Goal: Task Accomplishment & Management: Manage account settings

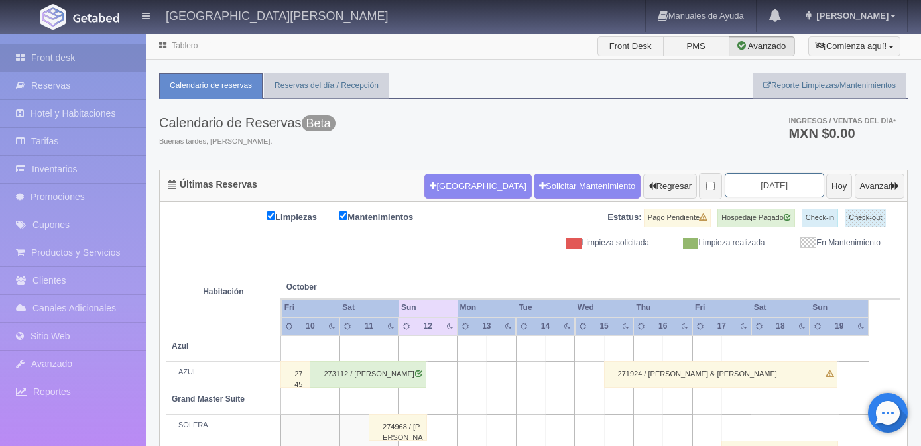
click at [750, 185] on input "[DATE]" at bounding box center [773, 185] width 99 height 25
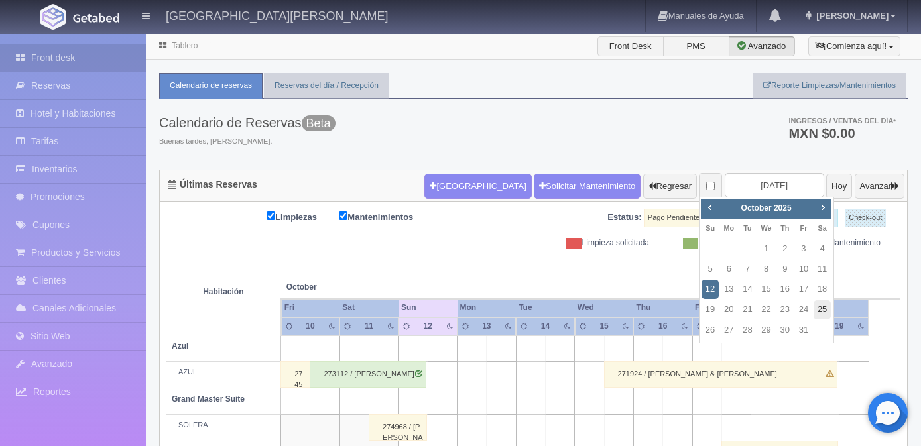
click at [818, 309] on link "25" at bounding box center [821, 309] width 17 height 19
type input "2025-10-25"
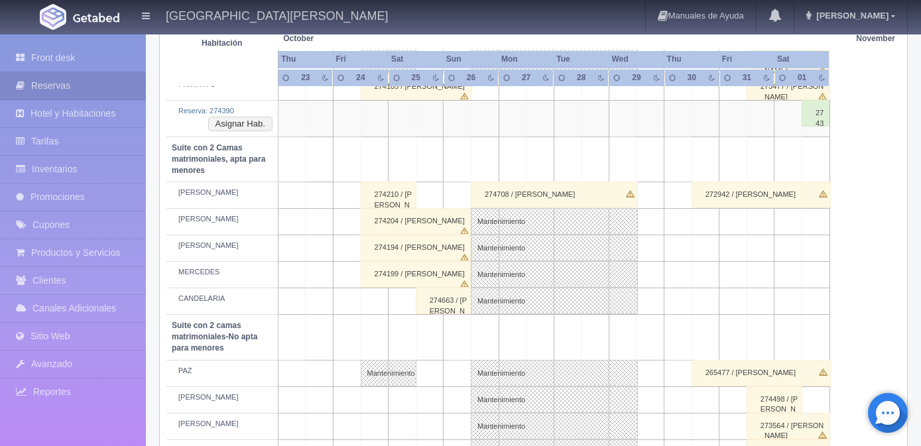
scroll to position [928, 0]
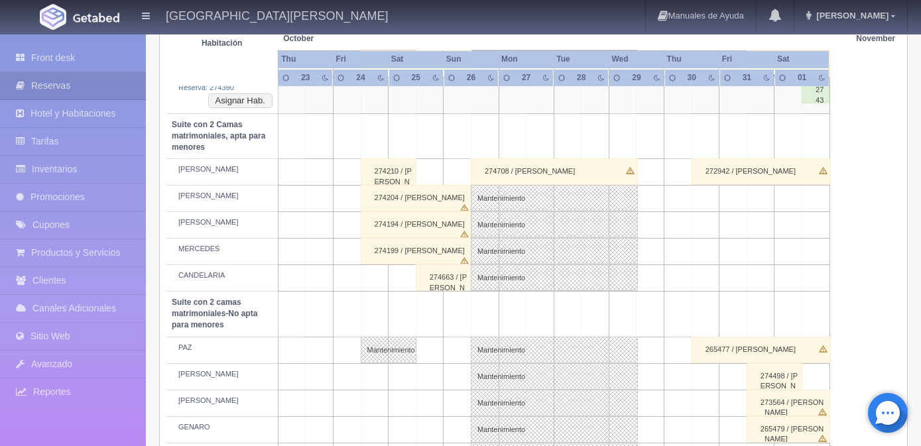
click at [401, 172] on div "274210 / OZIEL DAVID ARIZPE" at bounding box center [389, 171] width 56 height 27
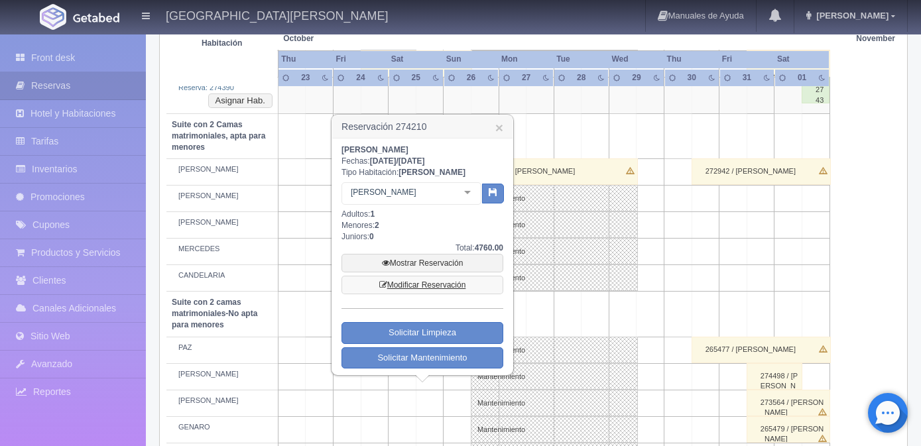
click at [405, 284] on link "Modificar Reservación" at bounding box center [422, 285] width 162 height 19
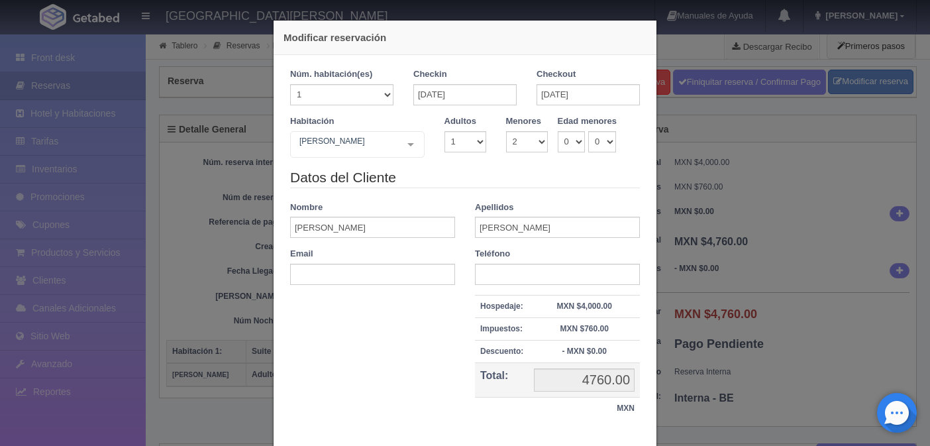
select select "2"
click at [545, 95] on input "[DATE]" at bounding box center [588, 94] width 103 height 21
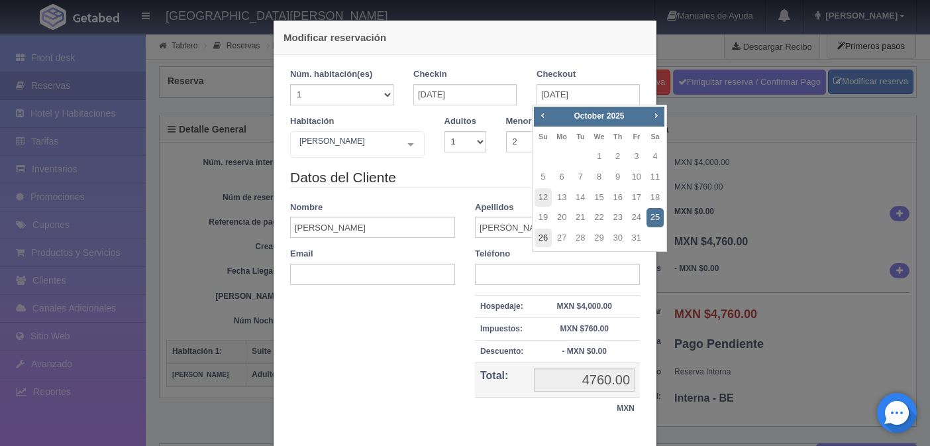
click at [546, 239] on link "26" at bounding box center [543, 238] width 17 height 19
type input "[DATE]"
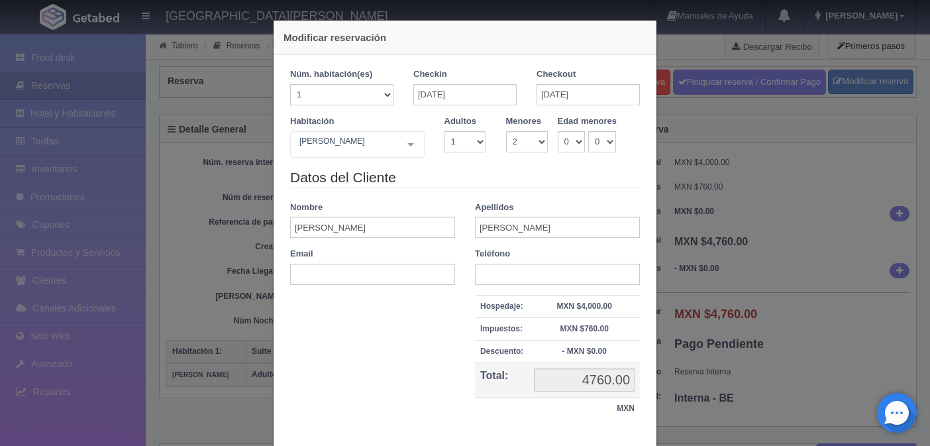
checkbox input "false"
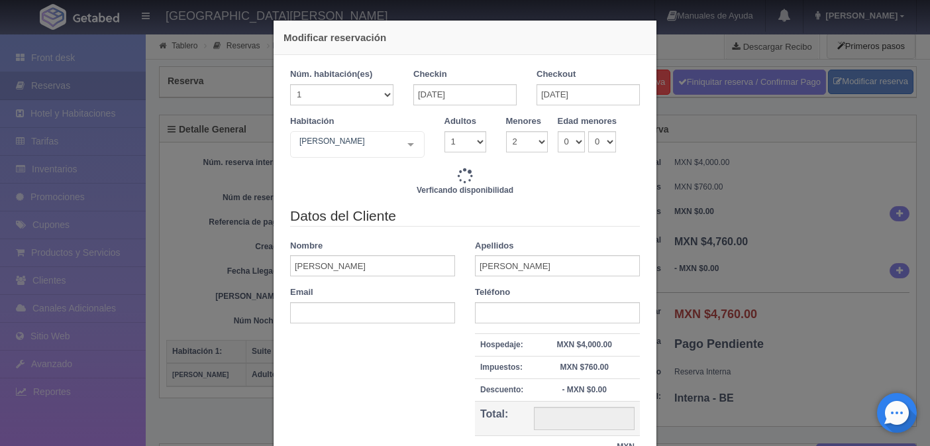
type input "9520.00"
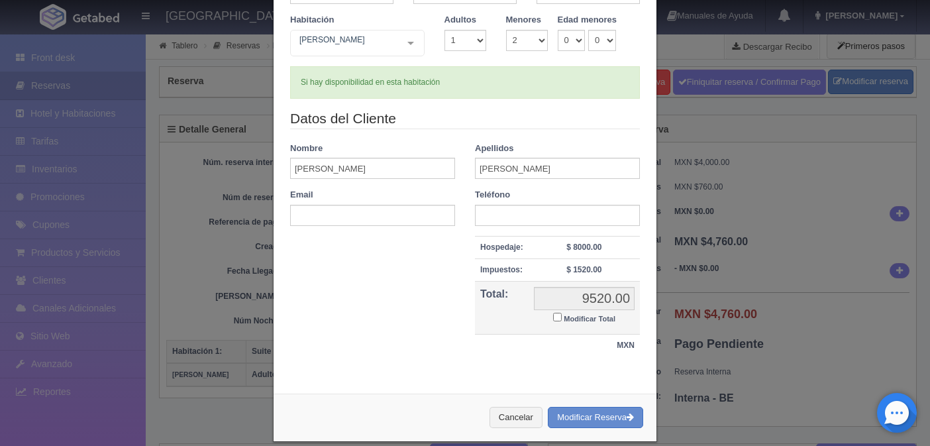
scroll to position [117, 0]
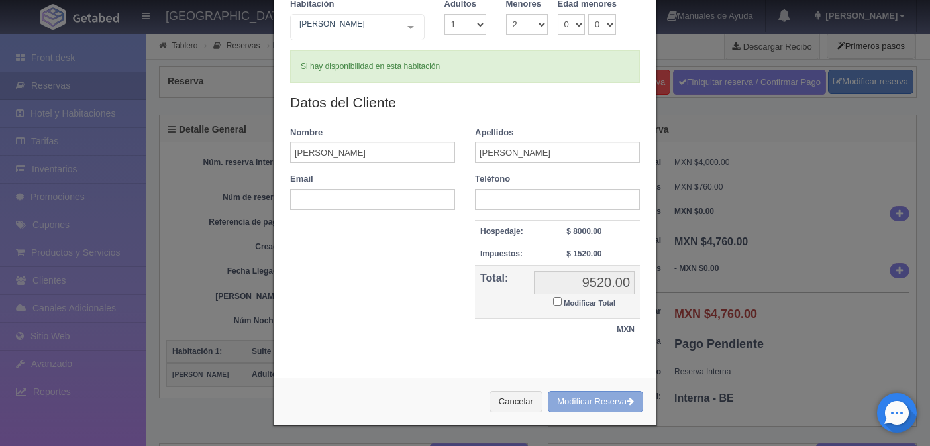
drag, startPoint x: 567, startPoint y: 399, endPoint x: 515, endPoint y: 50, distance: 352.5
click at [568, 399] on button "Modificar Reserva" at bounding box center [595, 402] width 95 height 22
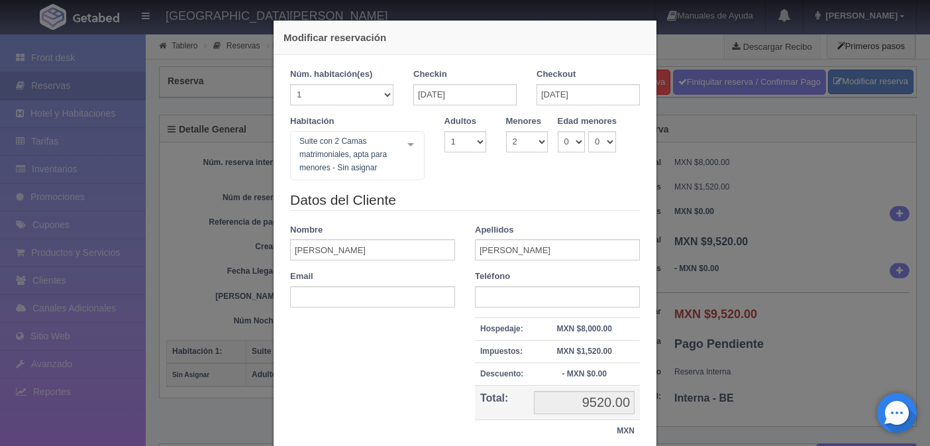
select select "2"
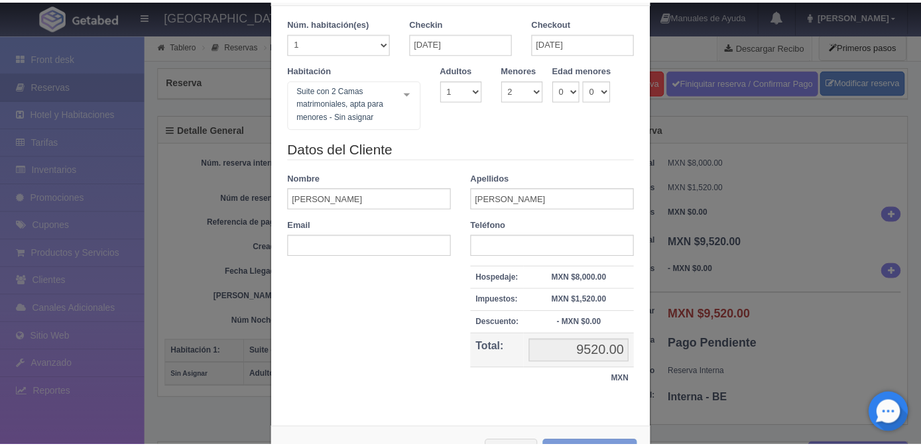
scroll to position [102, 0]
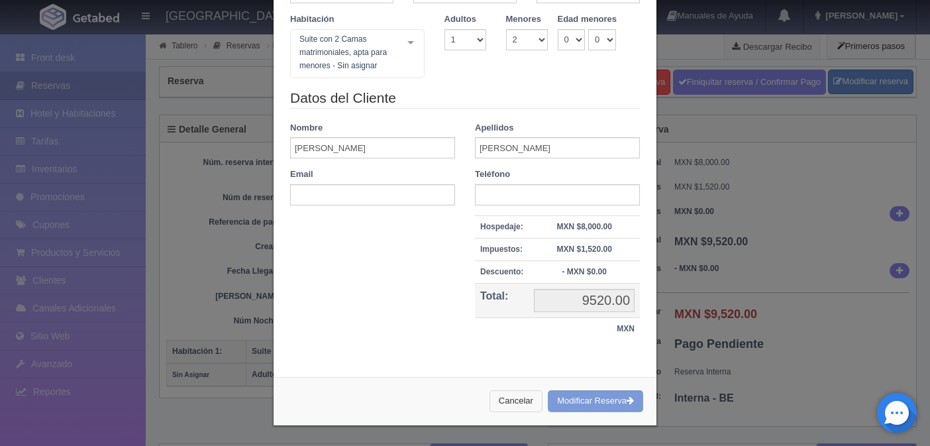
click at [509, 399] on button "Cancelar" at bounding box center [516, 401] width 53 height 22
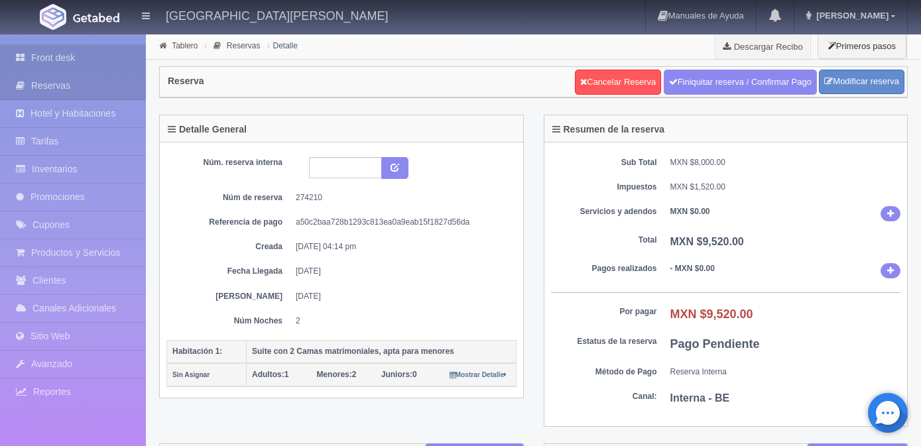
click at [59, 60] on link "Front desk" at bounding box center [73, 57] width 146 height 27
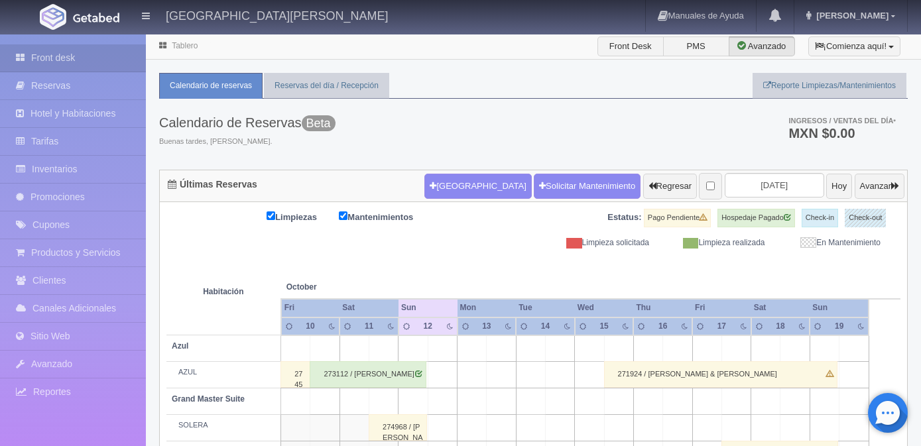
click at [779, 183] on input "[DATE]" at bounding box center [773, 185] width 99 height 25
click at [732, 188] on input "[DATE]" at bounding box center [773, 185] width 99 height 25
click at [786, 262] on th at bounding box center [795, 274] width 88 height 50
click at [783, 184] on input "2025-10-12" at bounding box center [773, 185] width 99 height 25
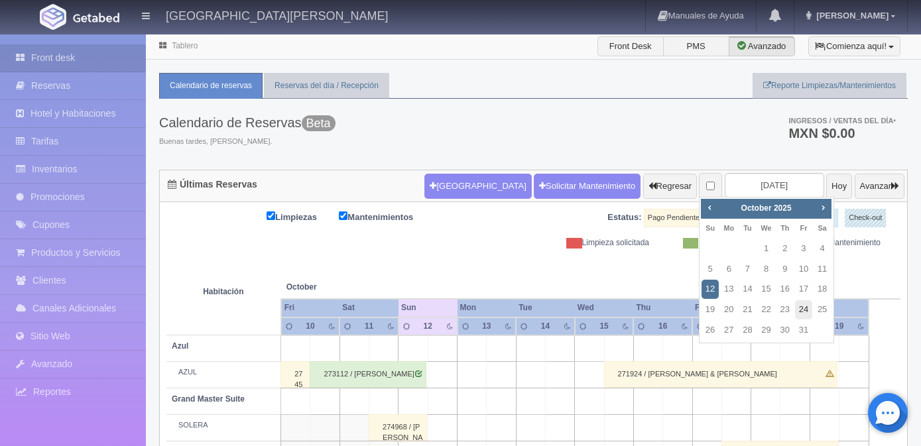
click at [805, 311] on link "24" at bounding box center [803, 309] width 17 height 19
type input "[DATE]"
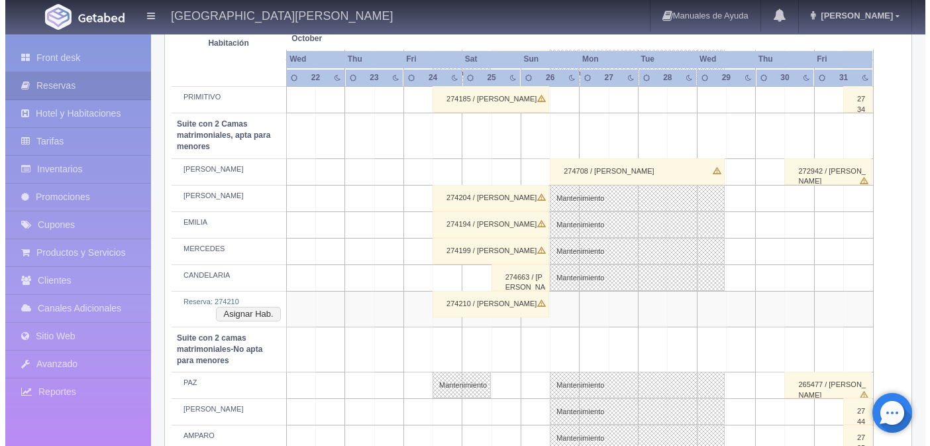
scroll to position [862, 0]
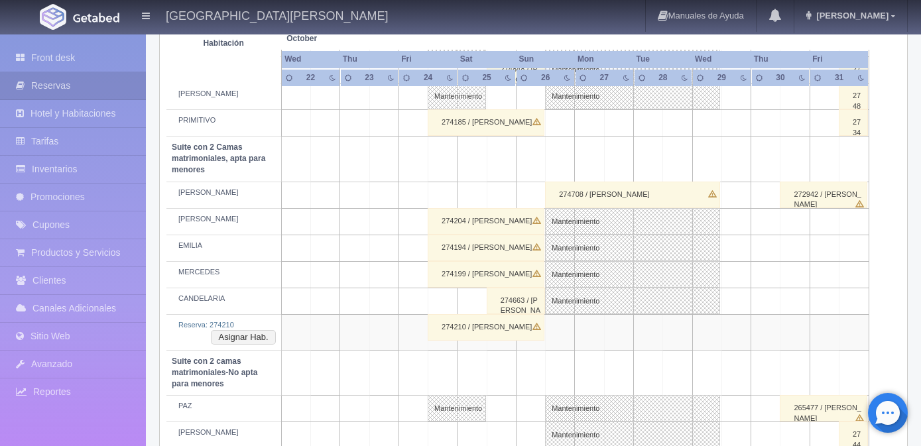
click at [447, 196] on td at bounding box center [442, 195] width 29 height 27
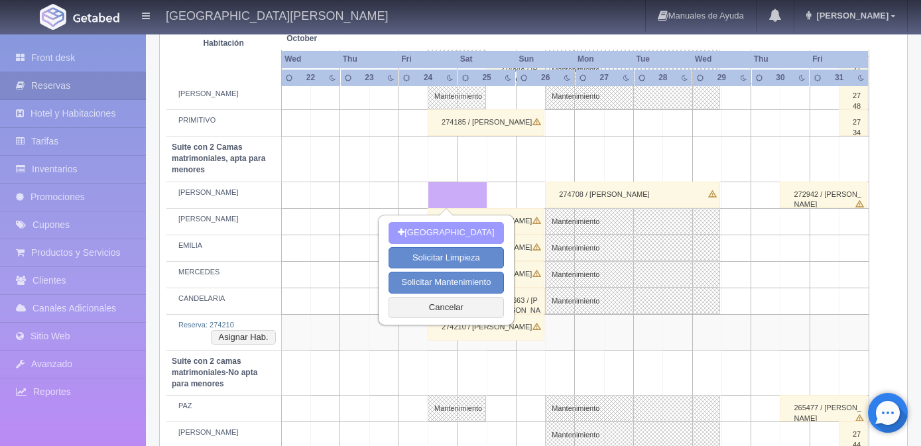
click at [435, 234] on button "[GEOGRAPHIC_DATA]" at bounding box center [445, 233] width 115 height 22
type input "24-10-2025"
type input "25-10-2025"
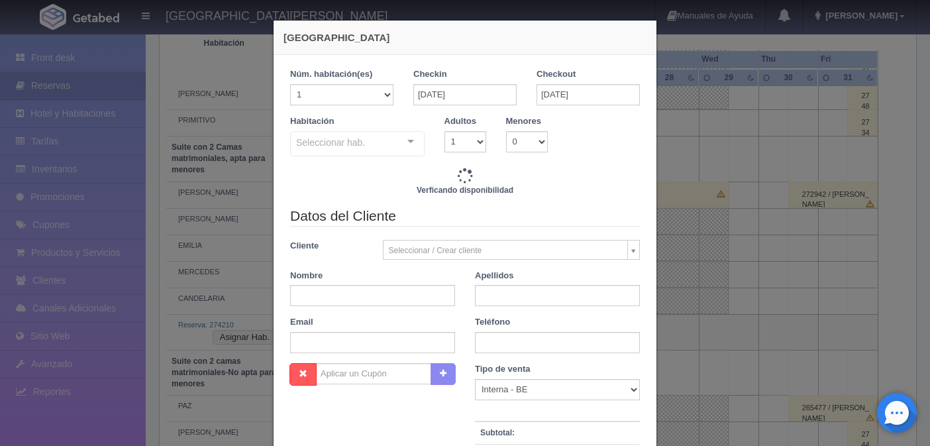
checkbox input "false"
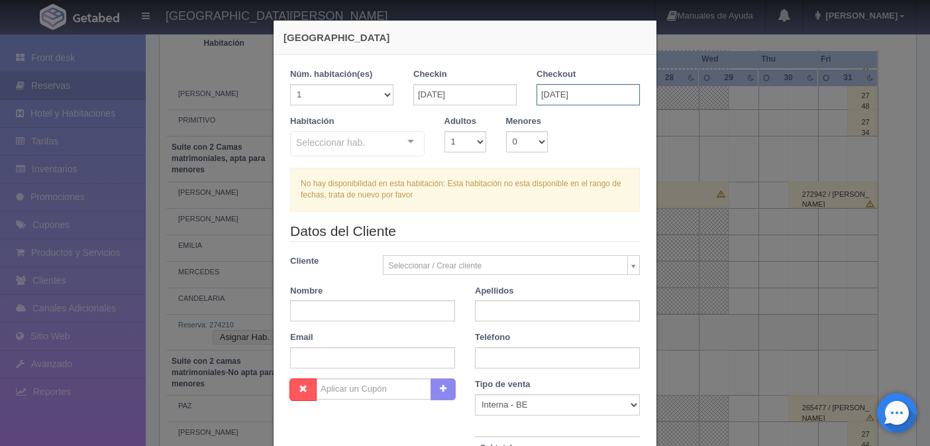
click at [584, 84] on input "25-10-2025" at bounding box center [588, 94] width 103 height 21
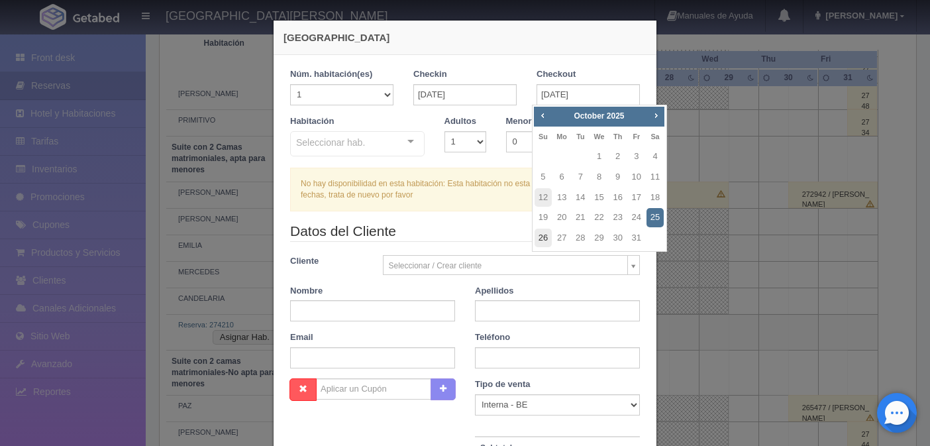
click at [543, 239] on link "26" at bounding box center [543, 238] width 17 height 19
type input "26-10-2025"
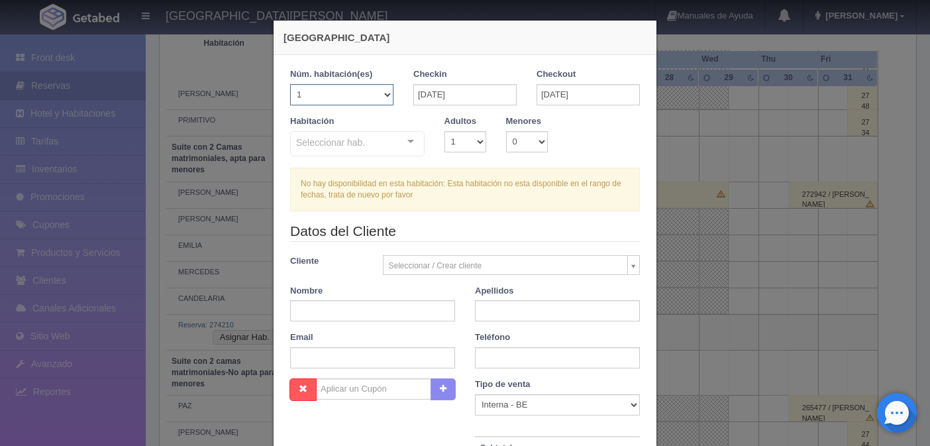
click at [384, 97] on select "1 2 3 4 5 6 7 8 9 10 11 12 13 14 15 16 17 18 19 20" at bounding box center [341, 94] width 103 height 21
click at [384, 96] on select "1 2 3 4 5 6 7 8 9 10 11 12 13 14 15 16 17 18 19 20" at bounding box center [341, 94] width 103 height 21
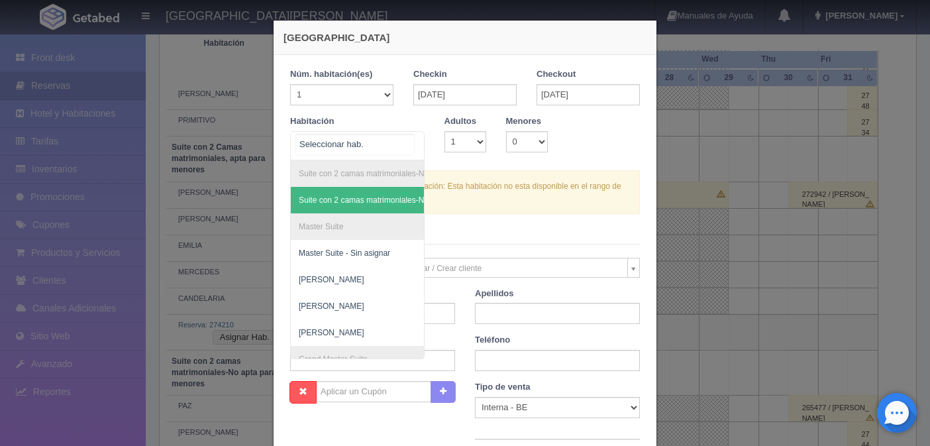
click at [411, 138] on div at bounding box center [411, 142] width 27 height 20
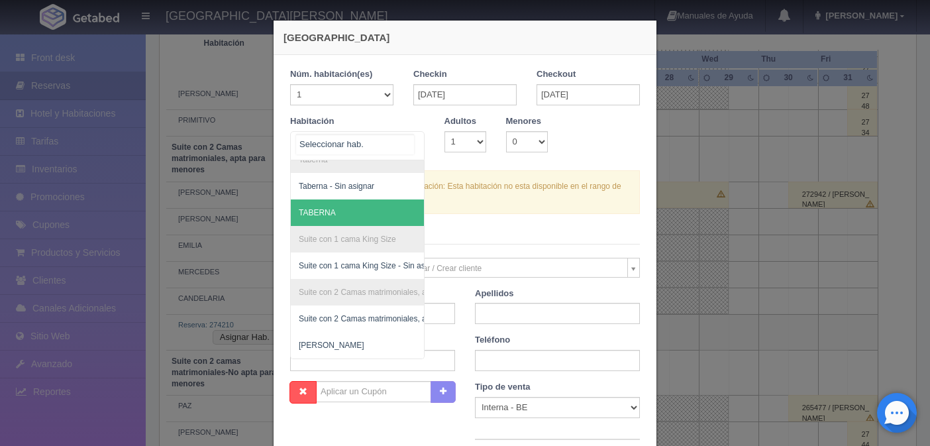
scroll to position [475, 0]
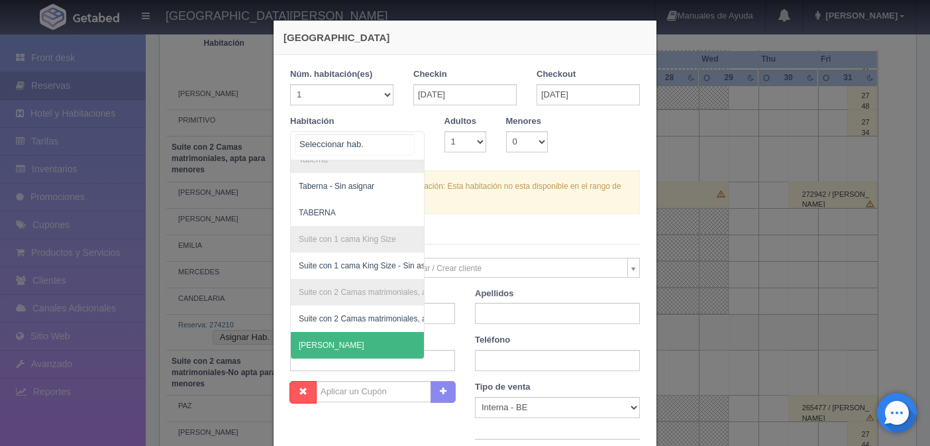
click at [345, 332] on span "[PERSON_NAME]" at bounding box center [422, 345] width 262 height 27
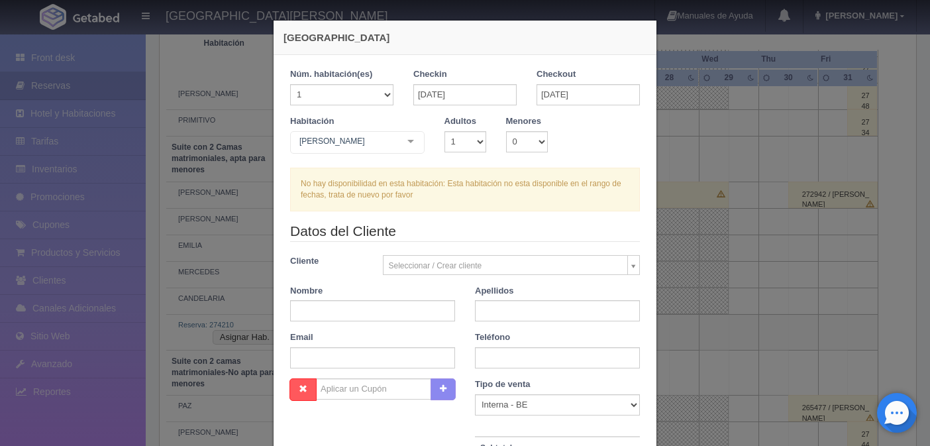
checkbox input "false"
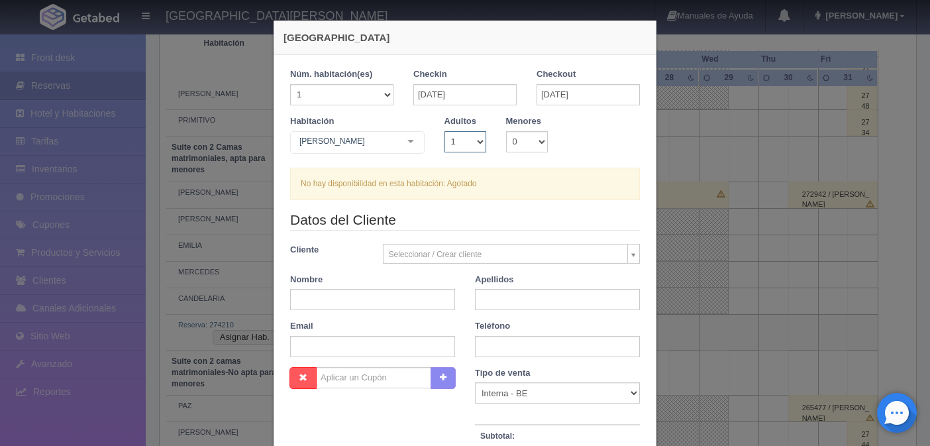
click at [473, 141] on select "1 2 3 4 5 6 7 8 9 10" at bounding box center [466, 141] width 42 height 21
select select "2"
click at [445, 131] on select "1 2 3 4 5 6 7 8 9 10" at bounding box center [466, 141] width 42 height 21
checkbox input "false"
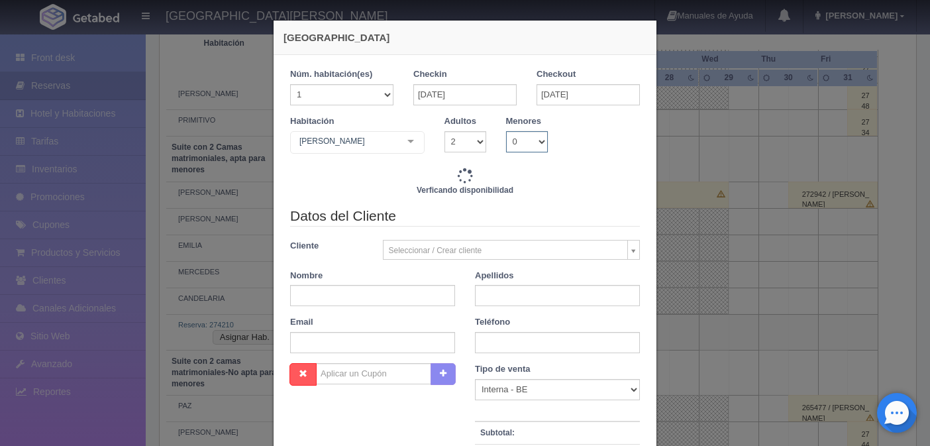
click at [534, 139] on select "0 1 2 3 4 5 6 7 8 9 10" at bounding box center [527, 141] width 42 height 21
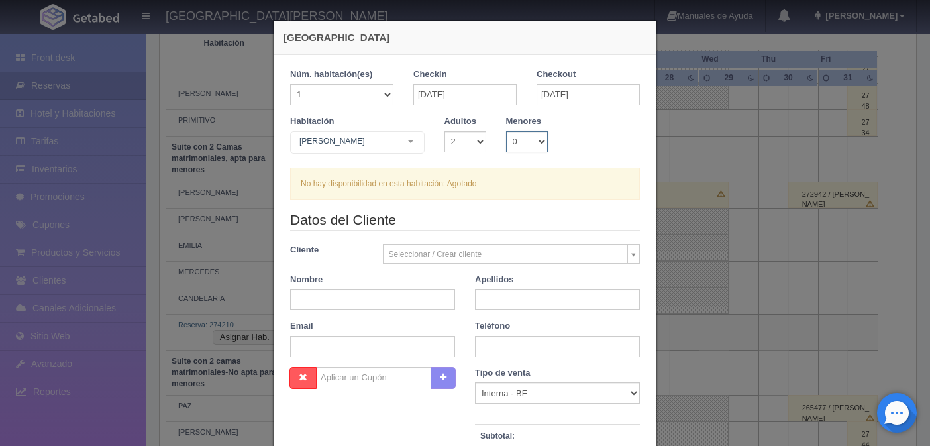
select select "2"
click at [506, 131] on select "0 1 2 3 4 5 6 7 8 9 10" at bounding box center [527, 141] width 42 height 21
checkbox input "false"
drag, startPoint x: 434, startPoint y: 256, endPoint x: 351, endPoint y: 298, distance: 93.4
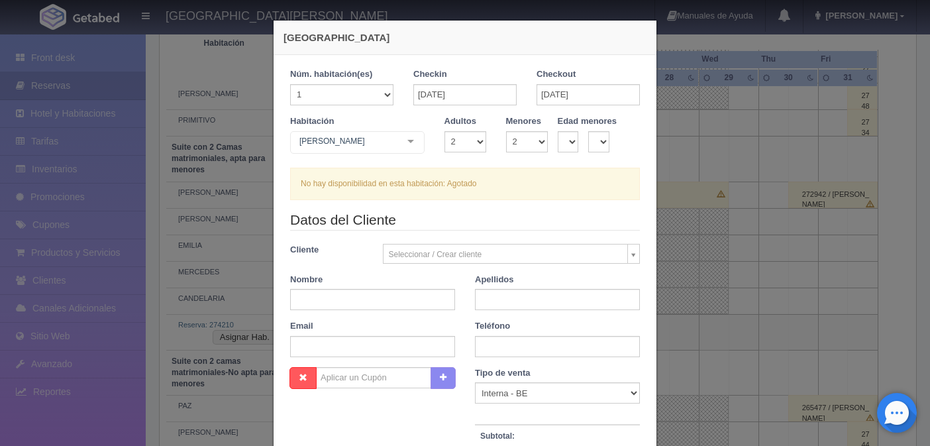
click at [350, 304] on input "text" at bounding box center [372, 299] width 165 height 21
click at [351, 298] on input "text" at bounding box center [372, 299] width 165 height 21
type input "o"
type input "oziel david"
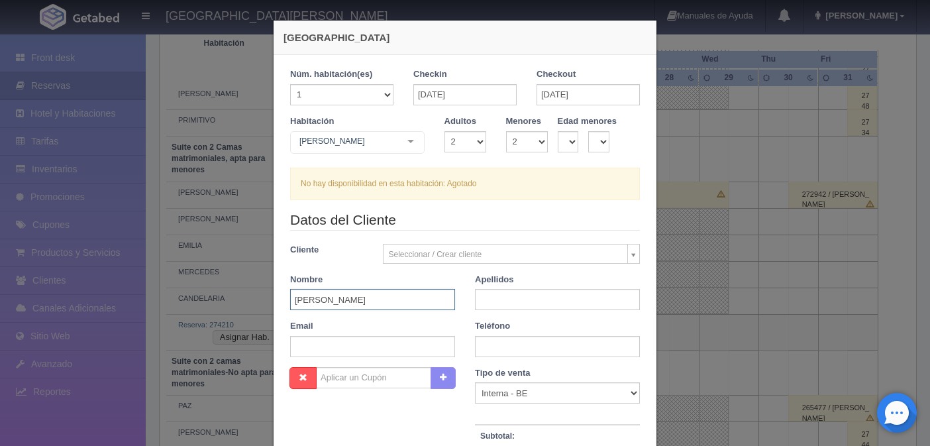
drag, startPoint x: 351, startPoint y: 298, endPoint x: 220, endPoint y: 317, distance: 132.0
click at [220, 317] on div "Nueva Reserva 1 Núm. habitación(es) 1 2 3 4 5 6 7 8 9 10 11 12 13 14 15 16 17 1…" at bounding box center [465, 223] width 930 height 446
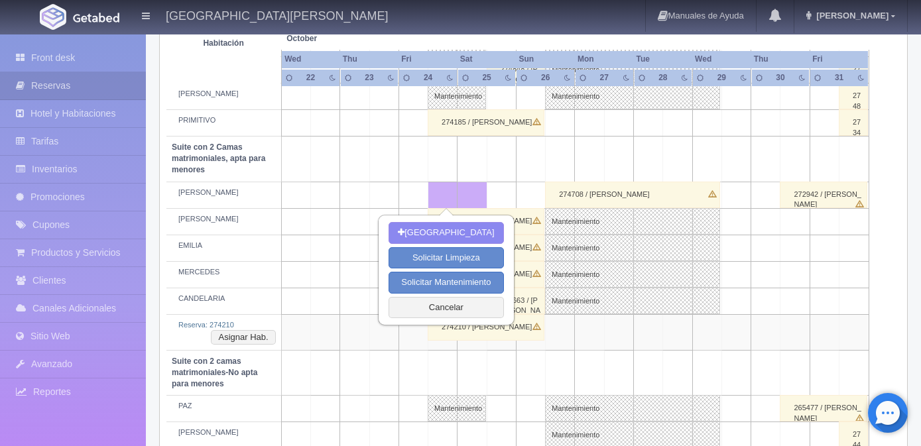
click at [345, 366] on td at bounding box center [354, 372] width 29 height 45
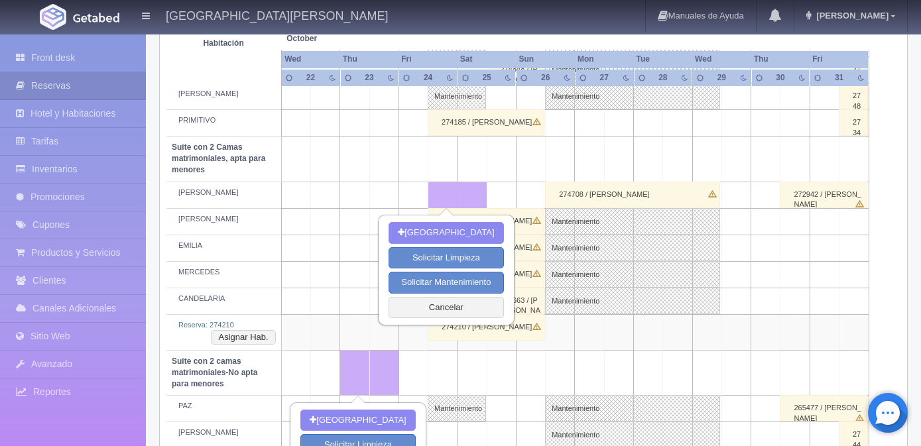
drag, startPoint x: 241, startPoint y: 282, endPoint x: 277, endPoint y: 280, distance: 36.5
click at [241, 282] on td "MERCEDES" at bounding box center [223, 274] width 115 height 27
click at [435, 234] on button "[GEOGRAPHIC_DATA]" at bounding box center [445, 233] width 115 height 22
type input "25-10-2025"
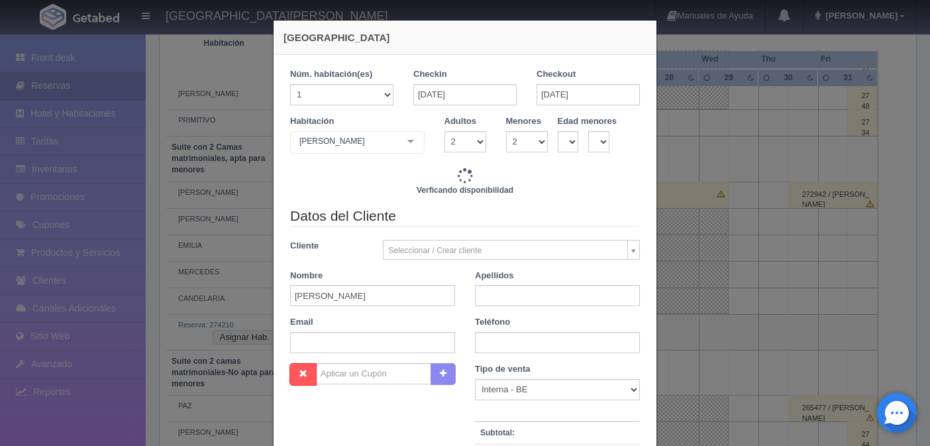
checkbox input "false"
type input "4760.00"
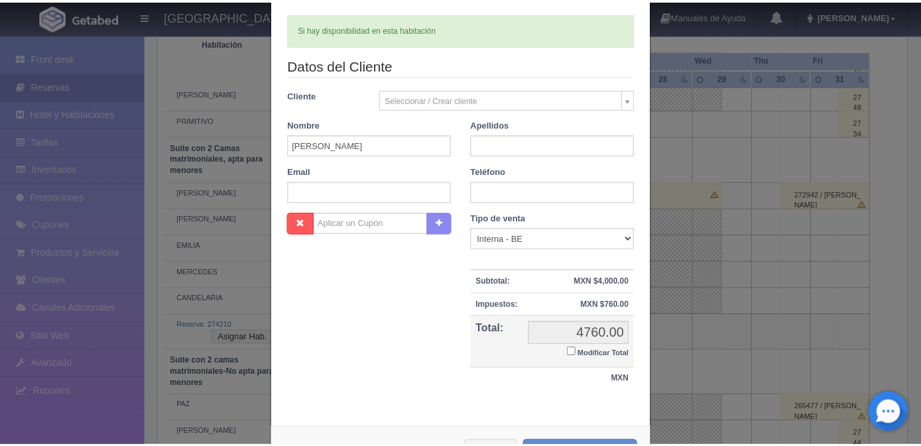
scroll to position [205, 0]
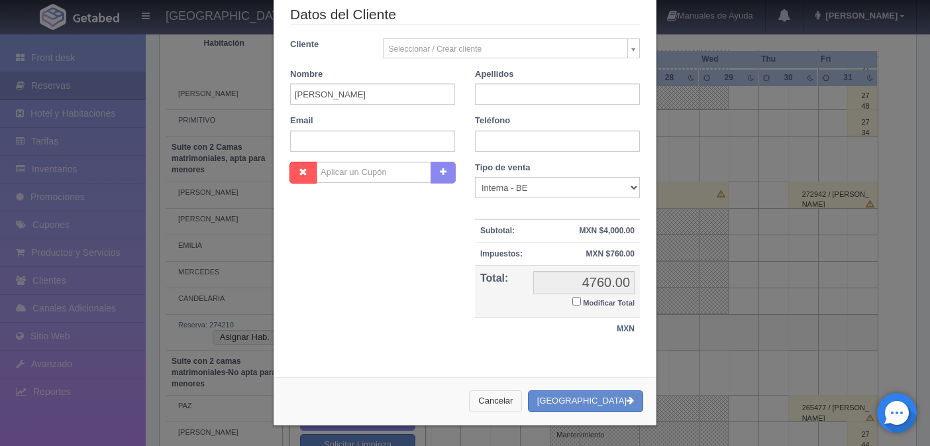
checkbox input "false"
click at [520, 402] on button "Cancelar" at bounding box center [495, 401] width 53 height 22
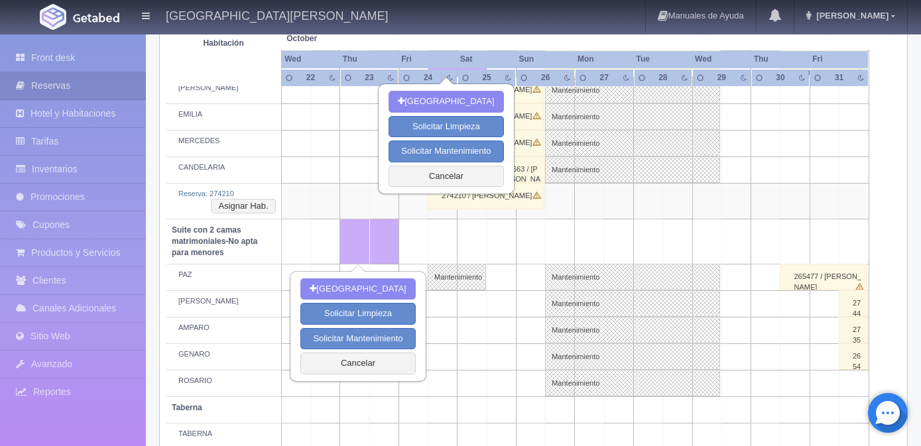
scroll to position [994, 0]
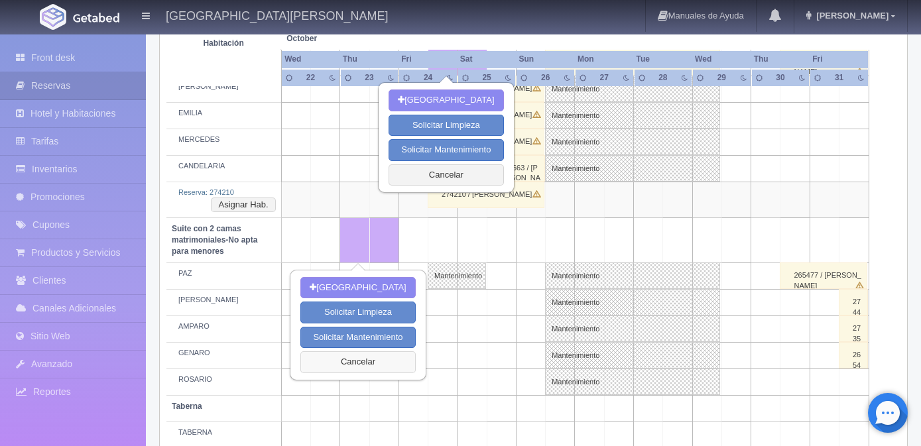
click at [364, 360] on button "Cancelar" at bounding box center [357, 362] width 115 height 22
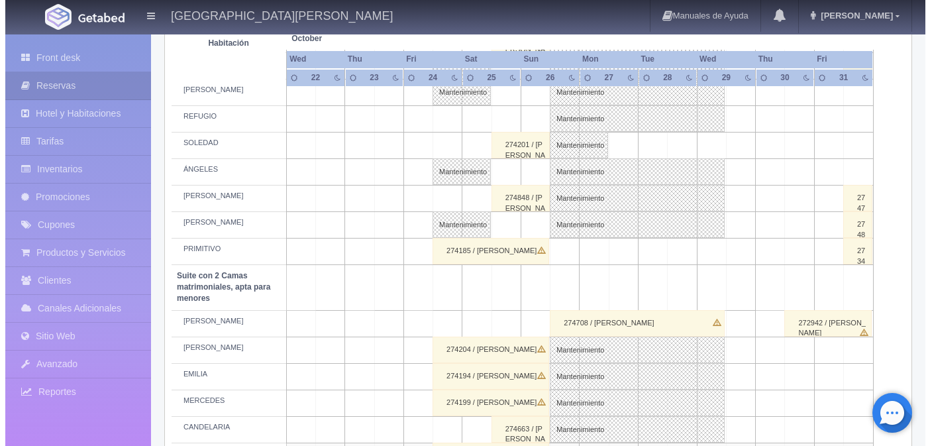
scroll to position [729, 0]
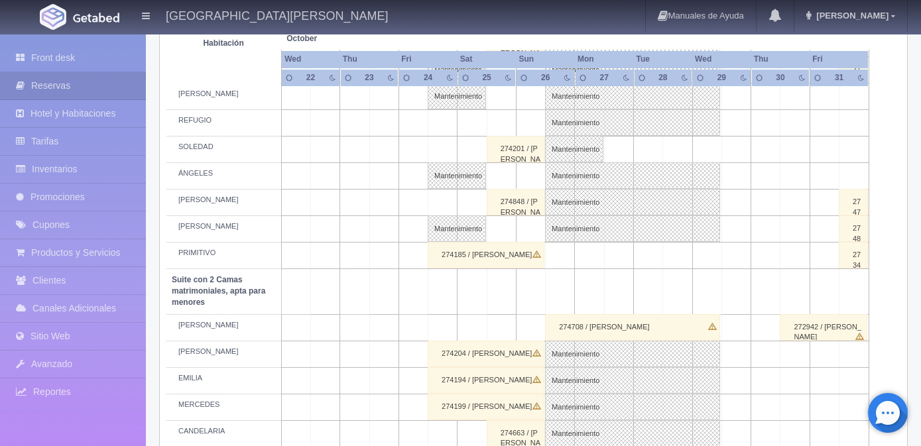
click at [440, 329] on td at bounding box center [442, 327] width 29 height 27
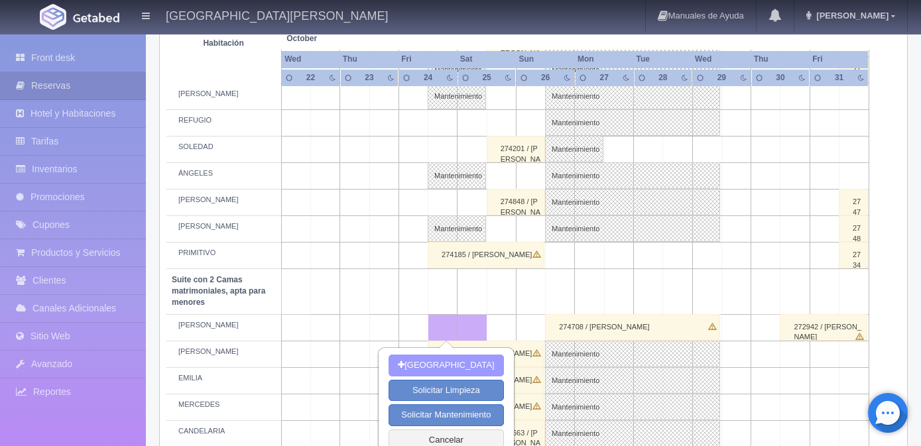
click at [451, 364] on button "[GEOGRAPHIC_DATA]" at bounding box center [445, 366] width 115 height 22
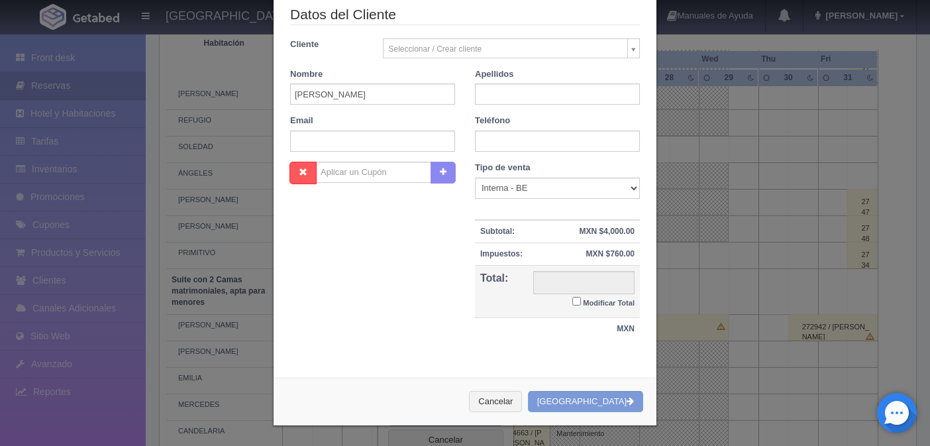
checkbox input "false"
type input "4760.00"
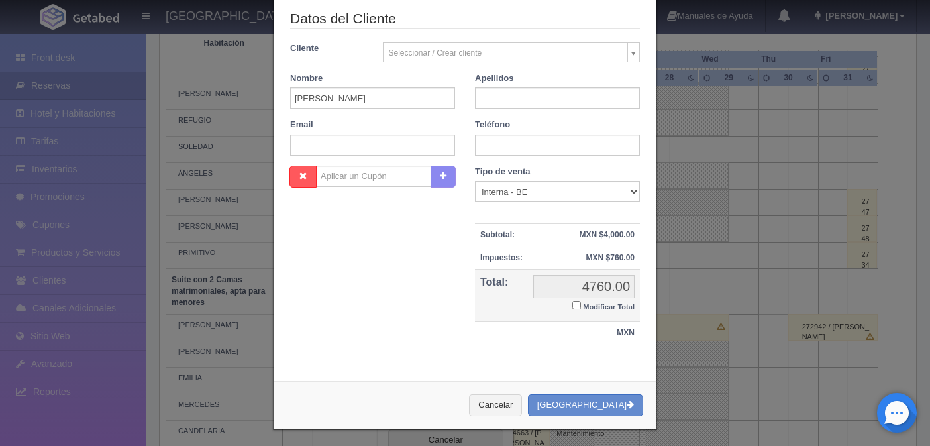
checkbox input "false"
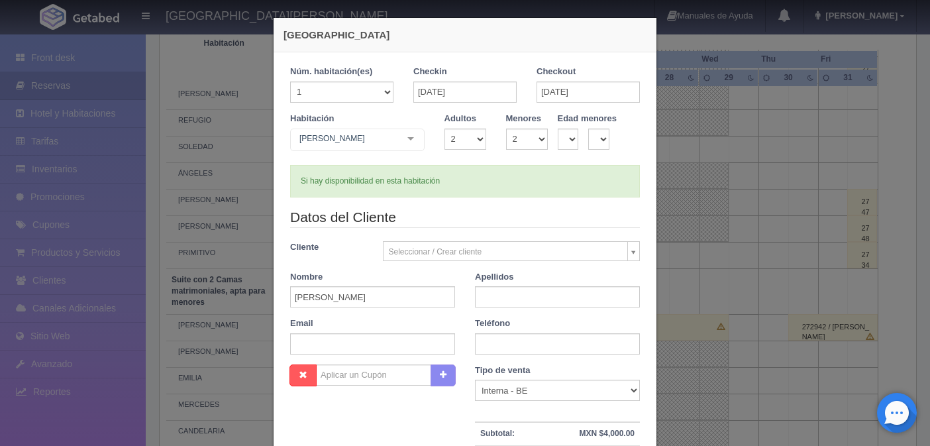
scroll to position [0, 0]
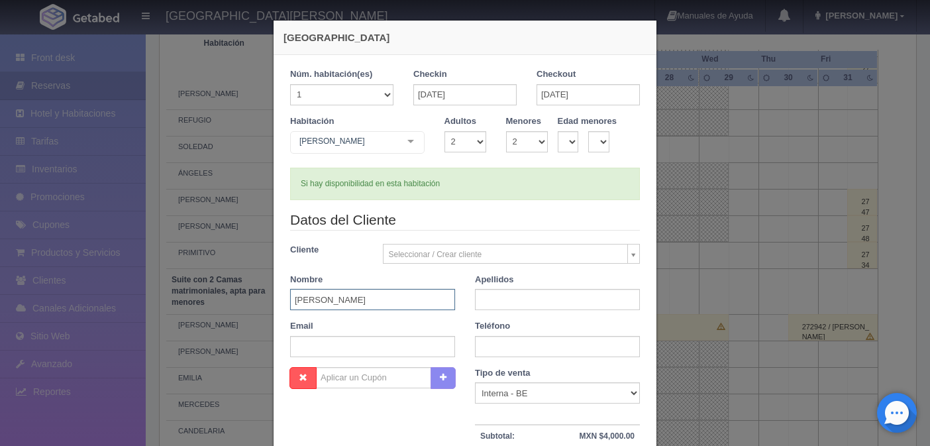
drag, startPoint x: 352, startPoint y: 299, endPoint x: 260, endPoint y: 310, distance: 92.1
click at [260, 310] on div "Nueva Reserva 1 Núm. habitación(es) 1 2 3 4 5 6 7 8 9 10 11 12 13 14 15 16 17 1…" at bounding box center [465, 223] width 930 height 446
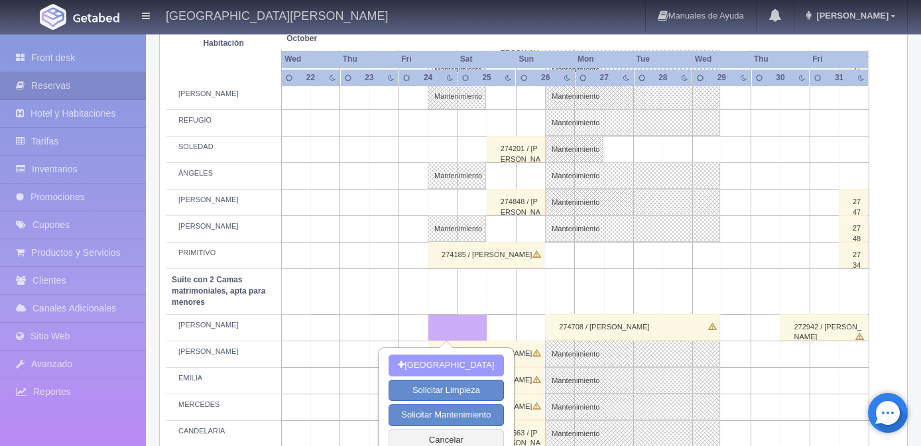
click at [438, 366] on button "[GEOGRAPHIC_DATA]" at bounding box center [445, 366] width 115 height 22
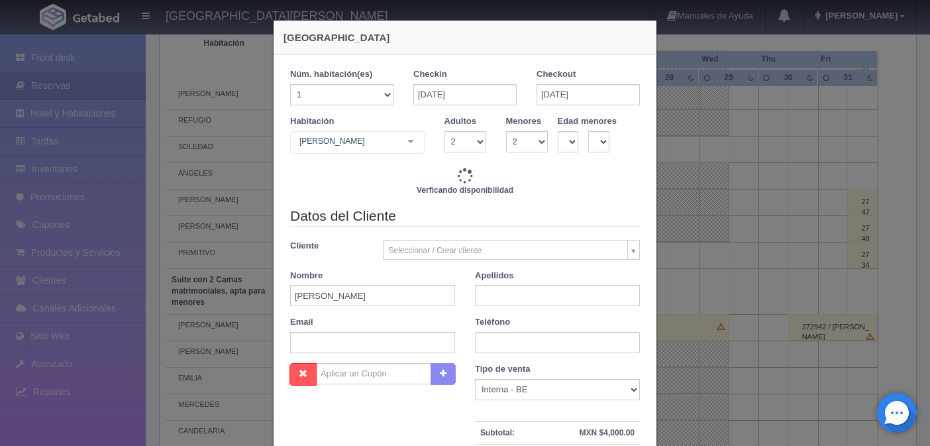
checkbox input "false"
click at [342, 294] on input "oziel david" at bounding box center [372, 295] width 165 height 21
type input "4760.00"
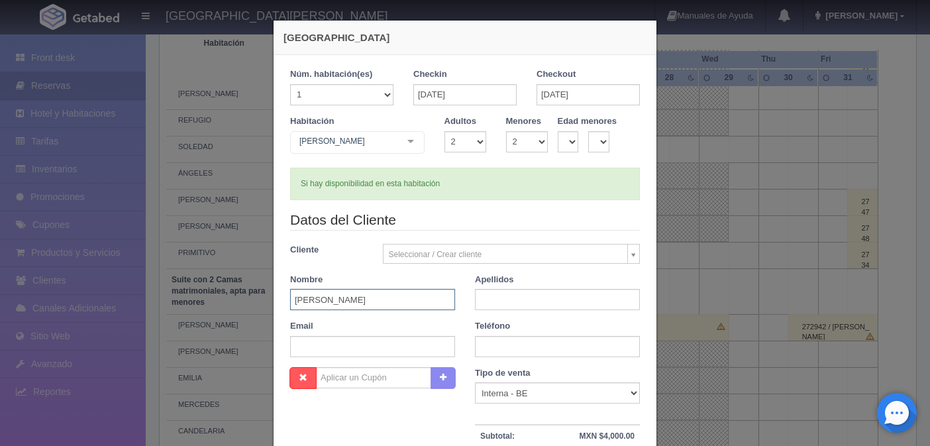
click at [342, 294] on input "oziel david" at bounding box center [372, 299] width 165 height 21
checkbox input "false"
click at [343, 296] on input "oziel david" at bounding box center [372, 299] width 165 height 21
type input "o"
type input "OZIEL DAVID"
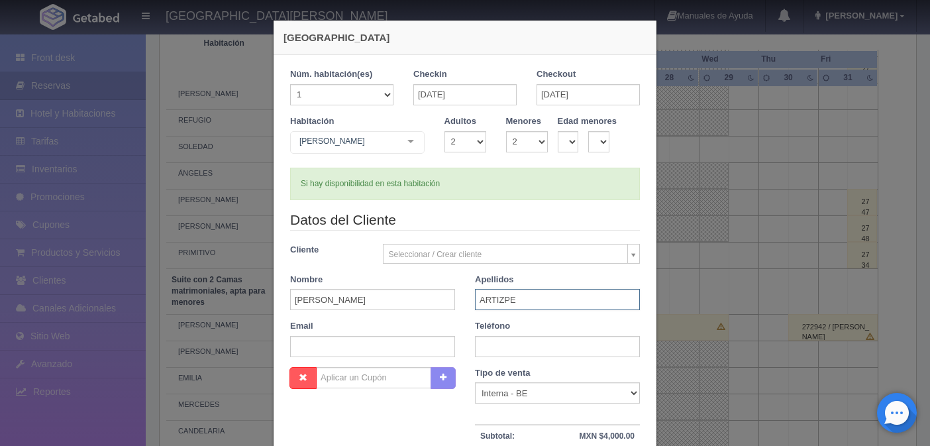
type input "ARTIZPE"
click at [553, 90] on input "25-10-2025" at bounding box center [588, 94] width 103 height 21
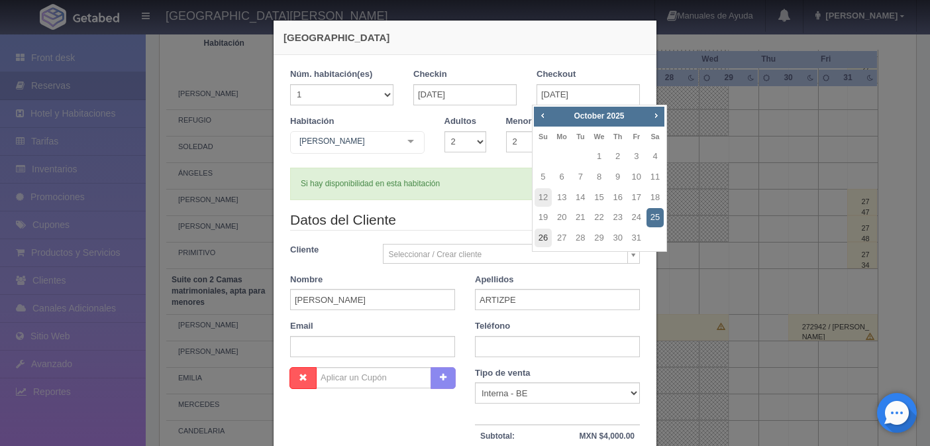
click at [541, 241] on link "26" at bounding box center [543, 238] width 17 height 19
type input "26-10-2025"
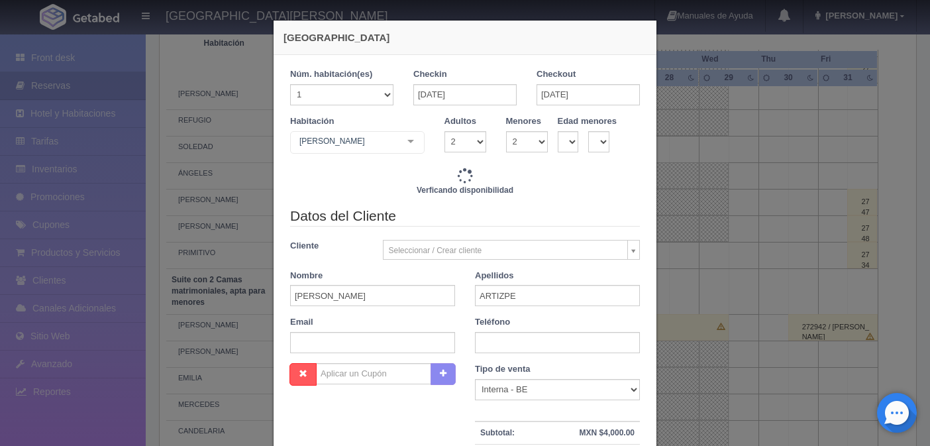
checkbox input "false"
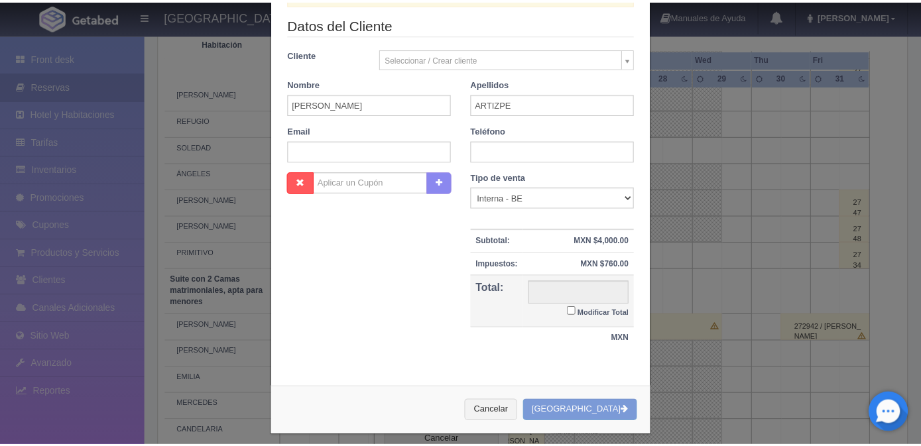
scroll to position [205, 0]
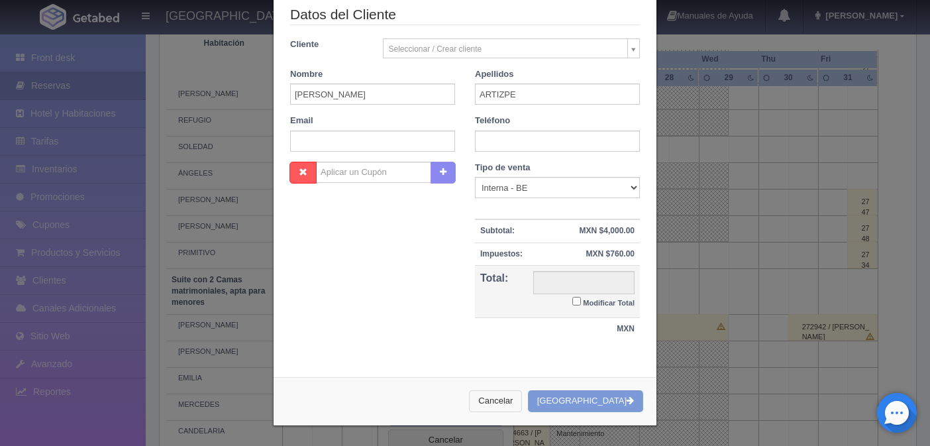
click at [520, 399] on button "Cancelar" at bounding box center [495, 401] width 53 height 22
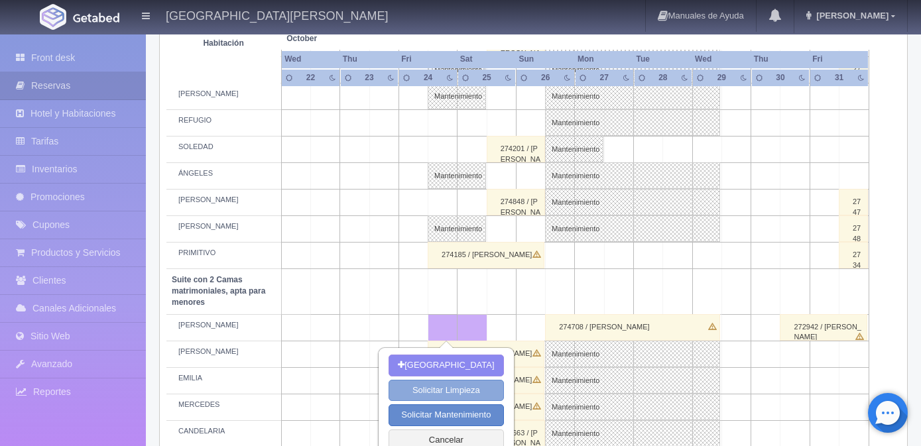
scroll to position [795, 0]
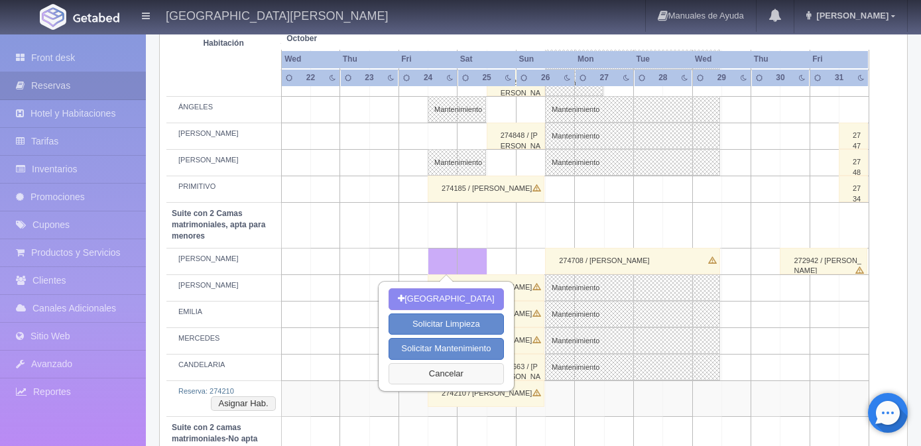
click at [450, 375] on button "Cancelar" at bounding box center [445, 374] width 115 height 22
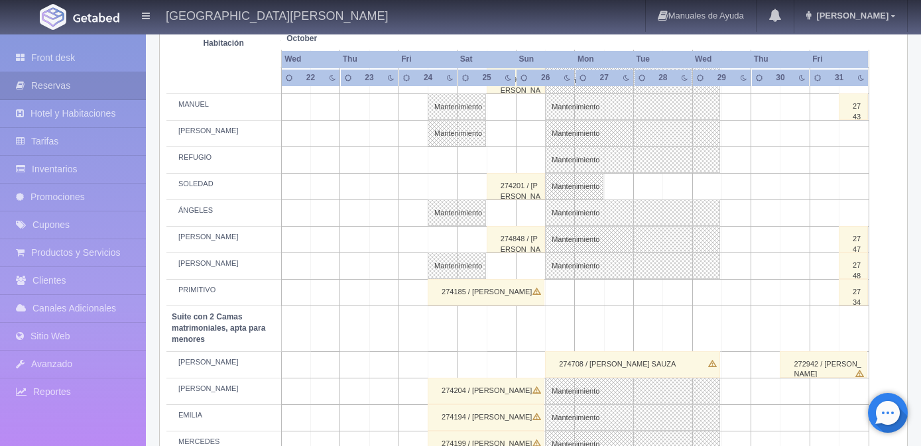
scroll to position [663, 0]
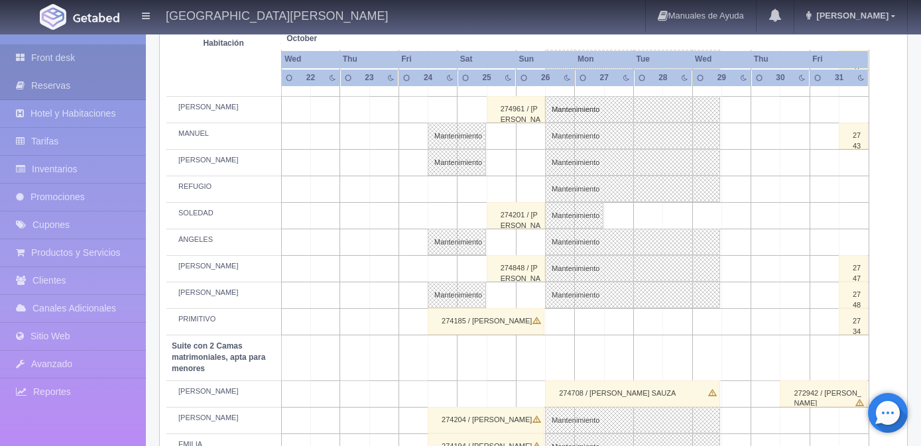
click at [68, 57] on link "Front desk" at bounding box center [73, 57] width 146 height 27
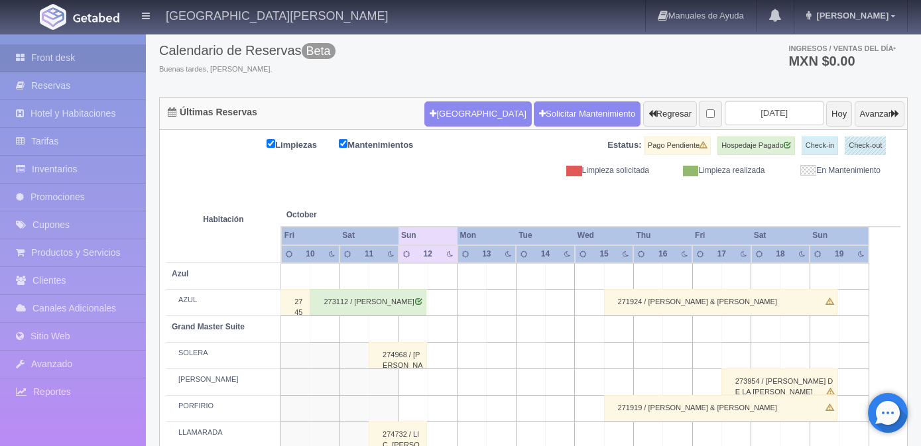
scroll to position [66, 0]
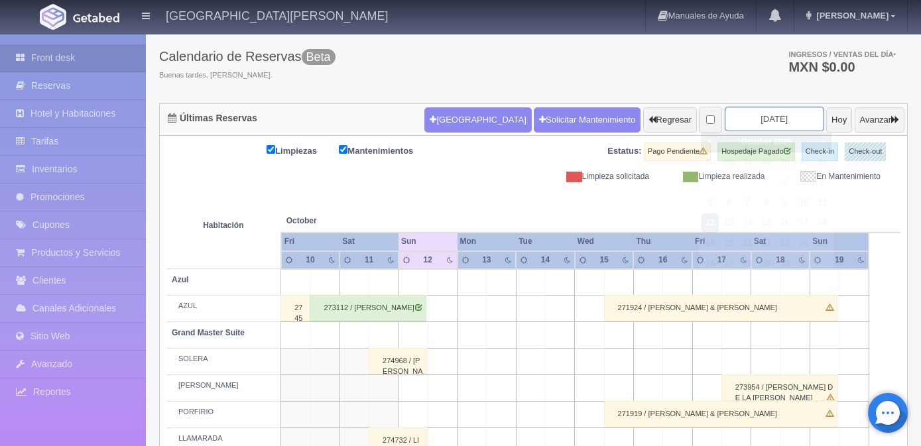
click at [777, 119] on input "[DATE]" at bounding box center [773, 119] width 99 height 25
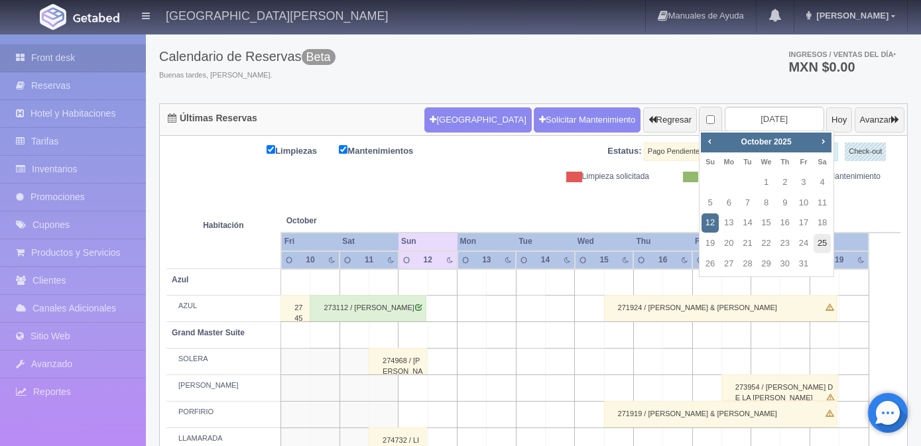
click at [823, 247] on link "25" at bounding box center [821, 243] width 17 height 19
type input "[DATE]"
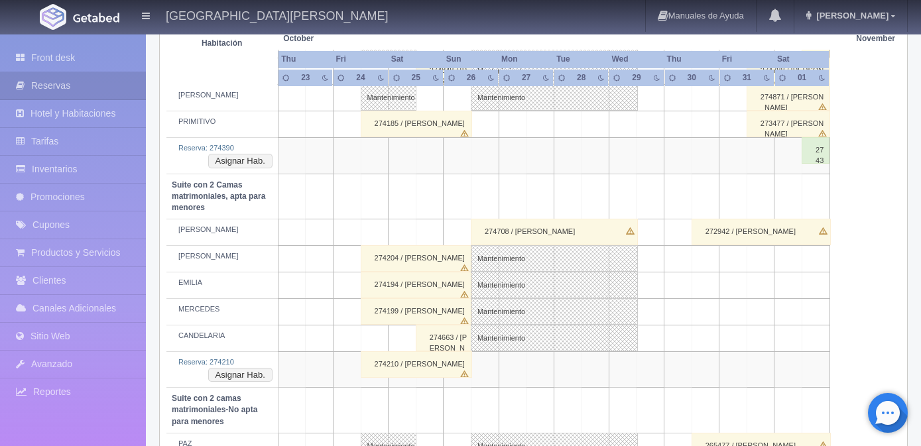
scroll to position [862, 0]
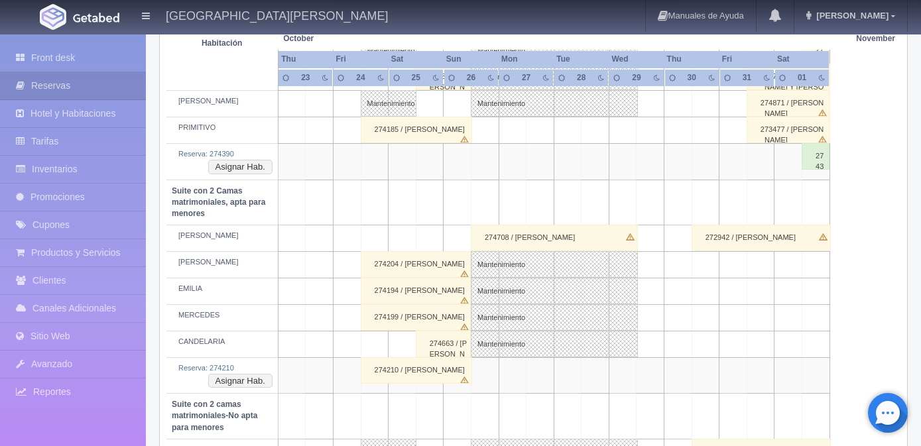
click at [380, 244] on td at bounding box center [375, 238] width 28 height 27
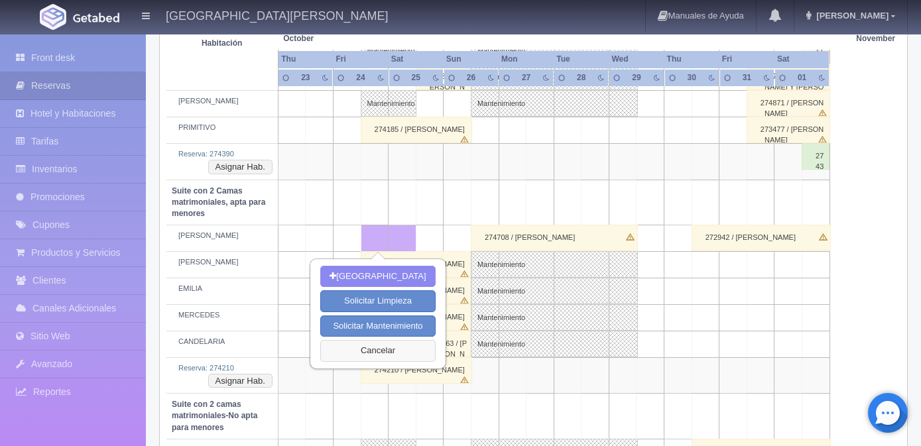
click at [338, 348] on button "Cancelar" at bounding box center [377, 351] width 115 height 22
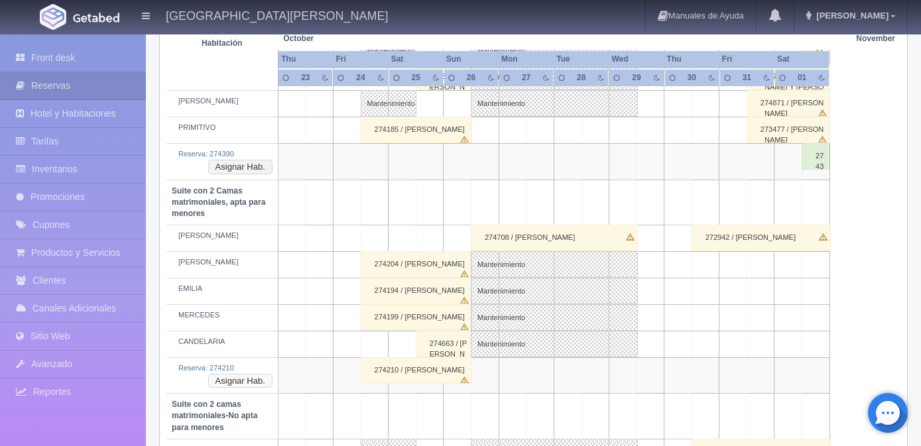
click at [244, 377] on button "Asignar Hab." at bounding box center [240, 381] width 64 height 15
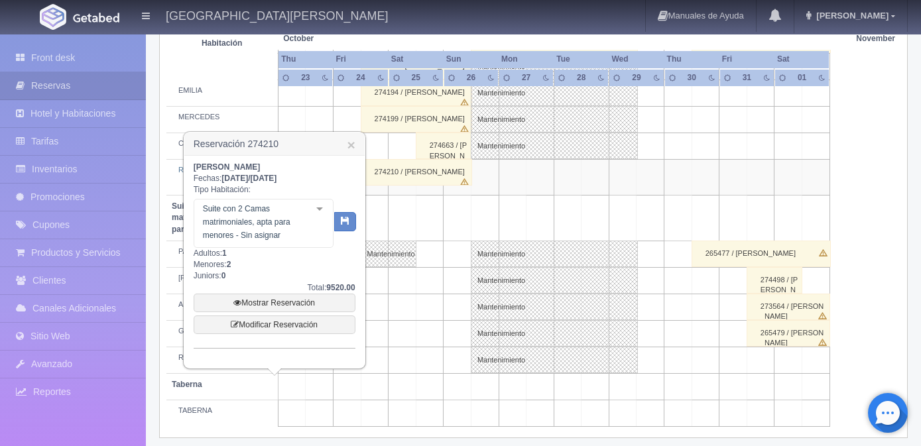
scroll to position [1068, 0]
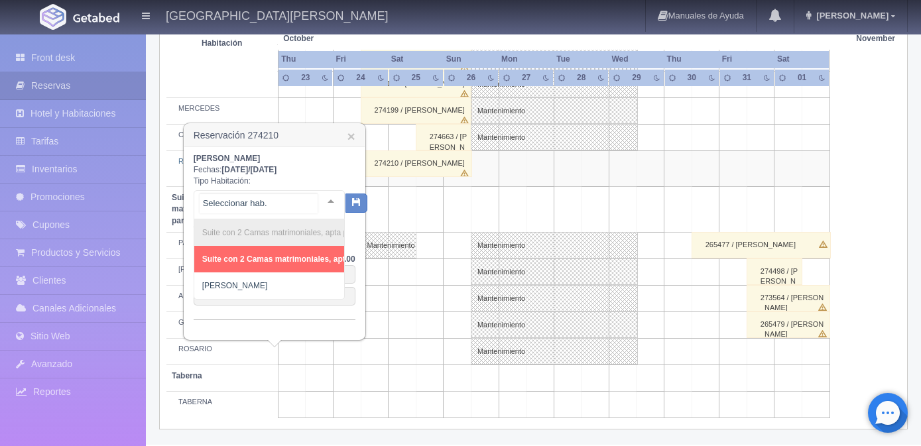
click at [319, 198] on div at bounding box center [330, 201] width 27 height 20
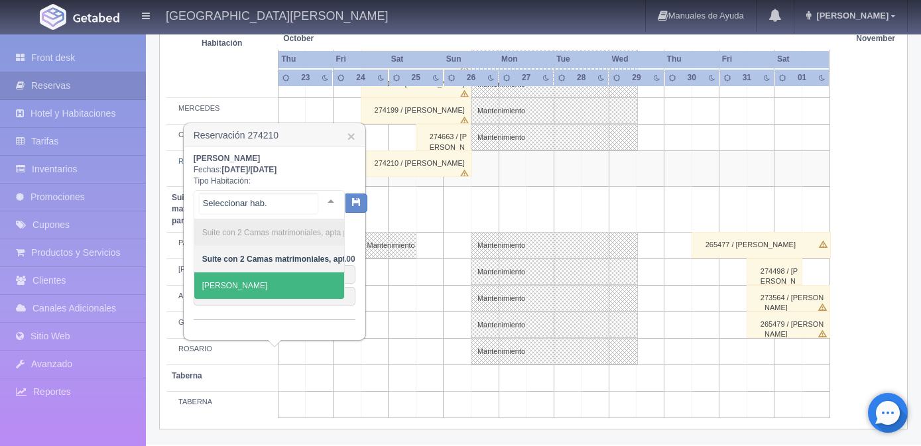
click at [219, 282] on span "[PERSON_NAME]" at bounding box center [235, 285] width 66 height 9
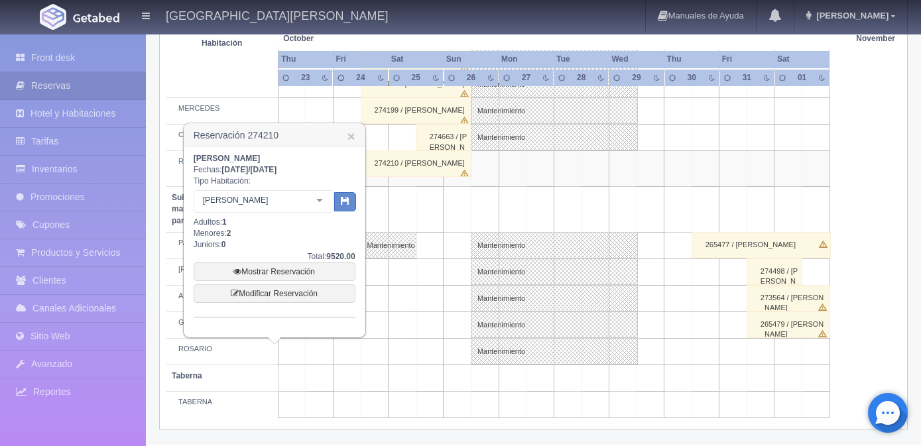
click at [404, 306] on td at bounding box center [402, 298] width 28 height 27
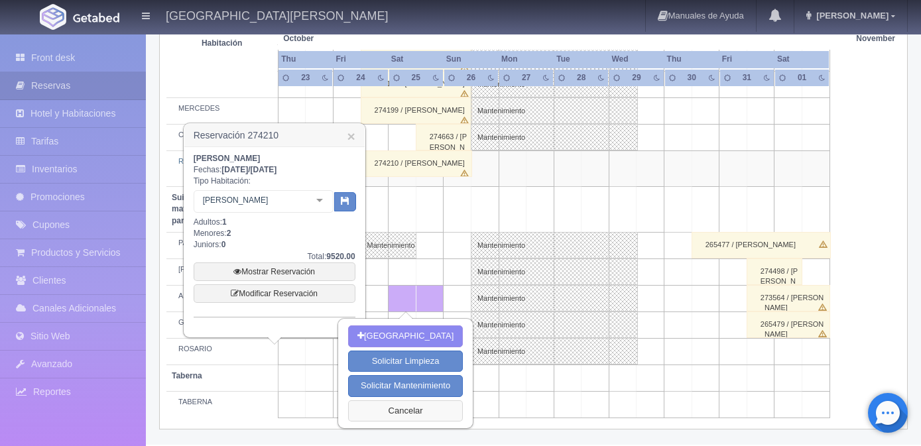
click at [382, 402] on button "Cancelar" at bounding box center [405, 411] width 115 height 22
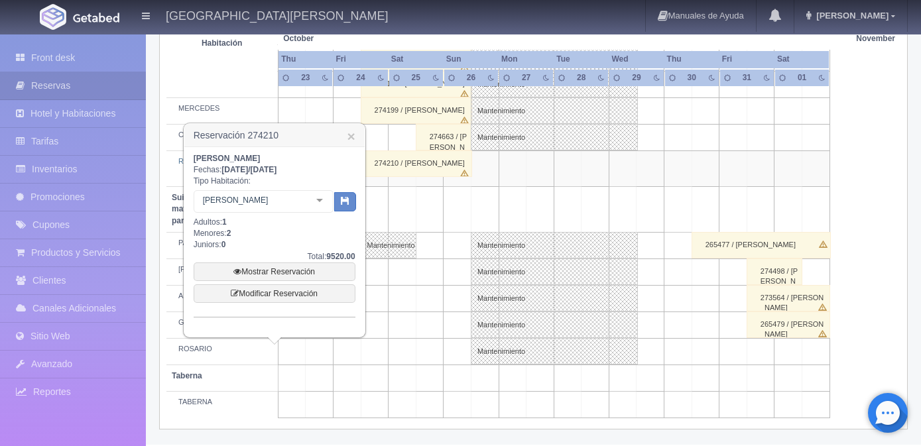
click at [436, 205] on td at bounding box center [430, 209] width 28 height 45
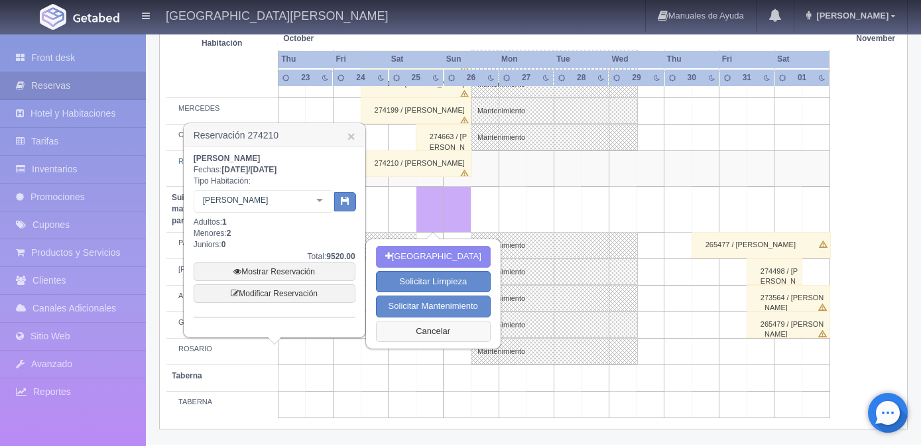
click at [422, 329] on button "Cancelar" at bounding box center [433, 332] width 115 height 22
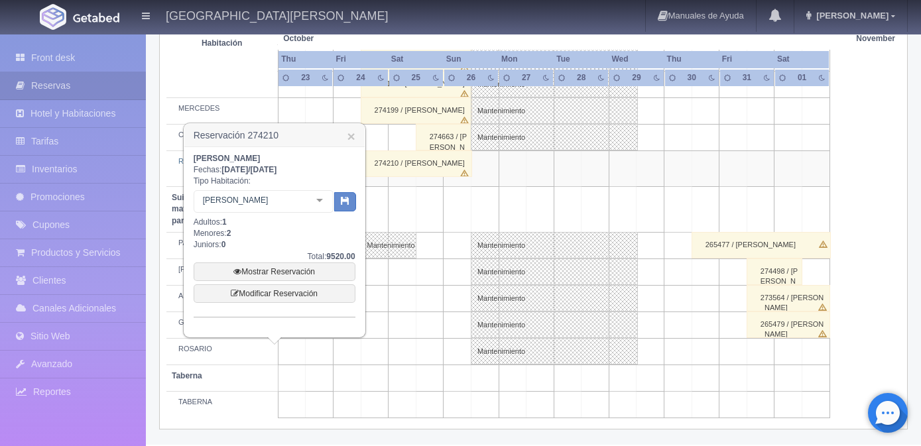
drag, startPoint x: 351, startPoint y: 135, endPoint x: 361, endPoint y: 213, distance: 78.8
click at [352, 136] on link "×" at bounding box center [351, 136] width 8 height 14
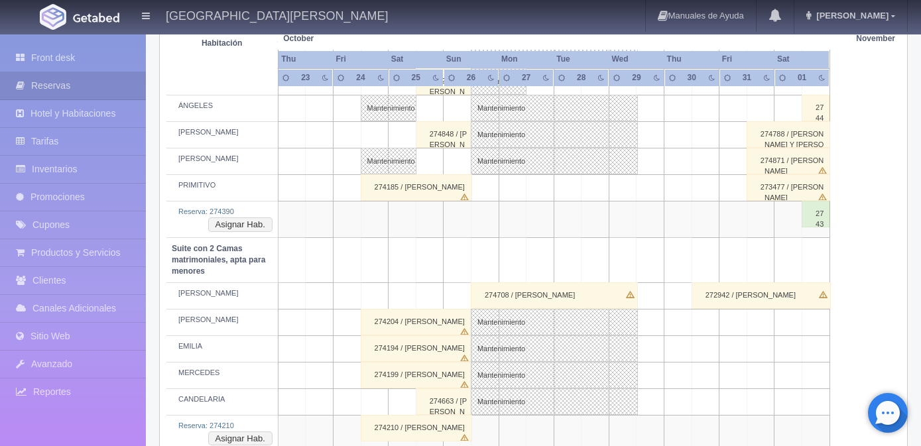
scroll to position [803, 0]
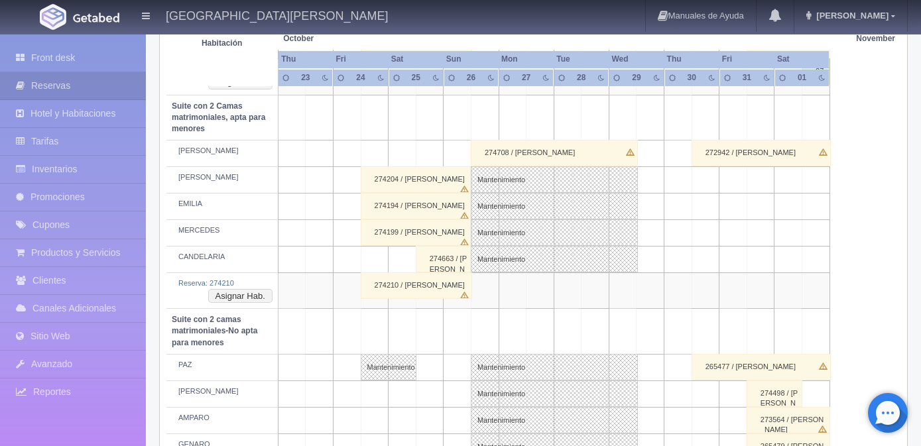
scroll to position [936, 0]
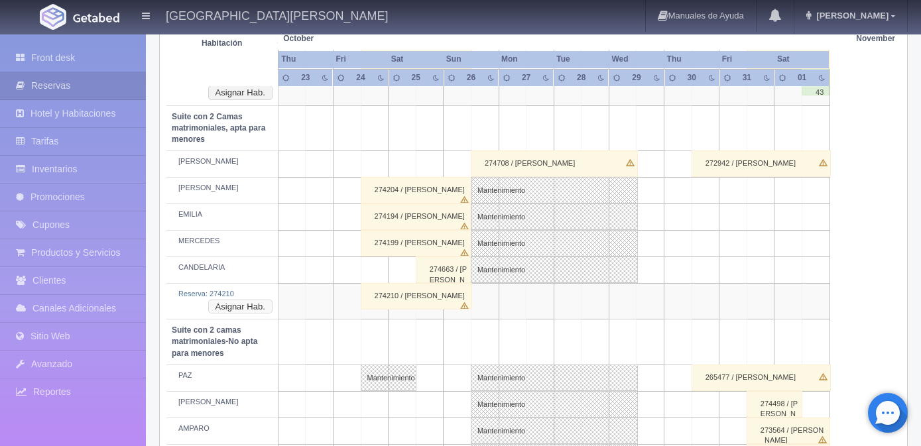
click at [242, 304] on button "Asignar Hab." at bounding box center [240, 307] width 64 height 15
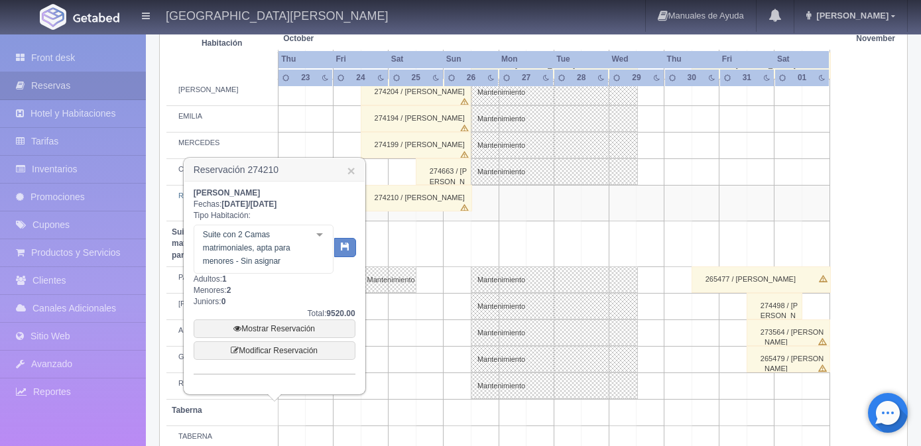
scroll to position [1068, 0]
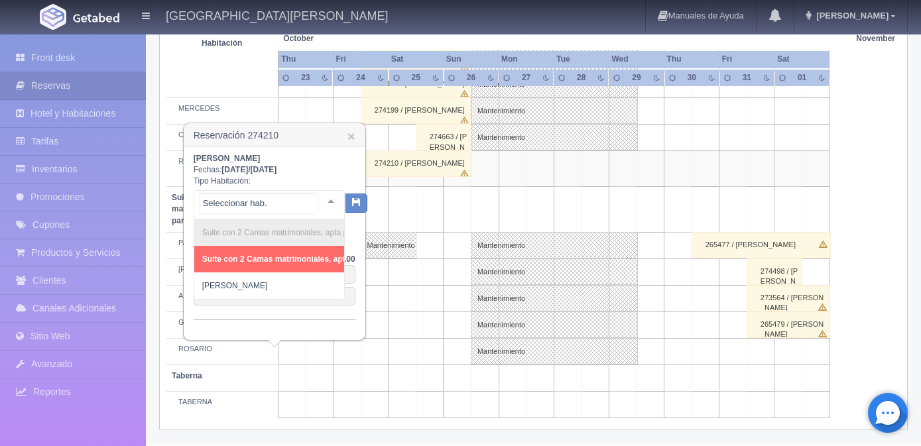
click at [321, 198] on div at bounding box center [330, 201] width 27 height 20
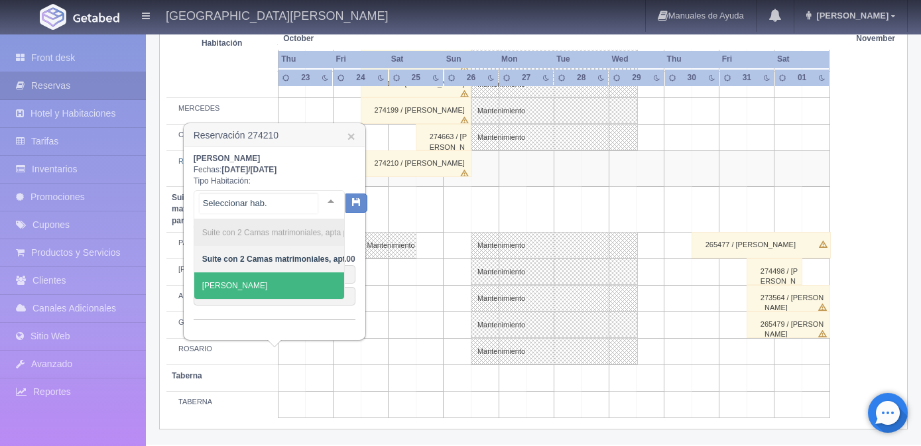
click at [240, 280] on span "[PERSON_NAME]" at bounding box center [328, 285] width 268 height 27
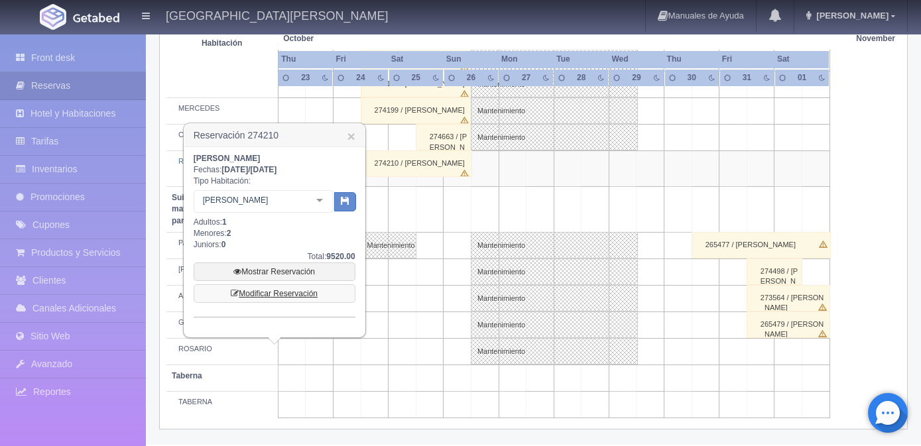
click at [274, 294] on link "Modificar Reservación" at bounding box center [275, 293] width 162 height 19
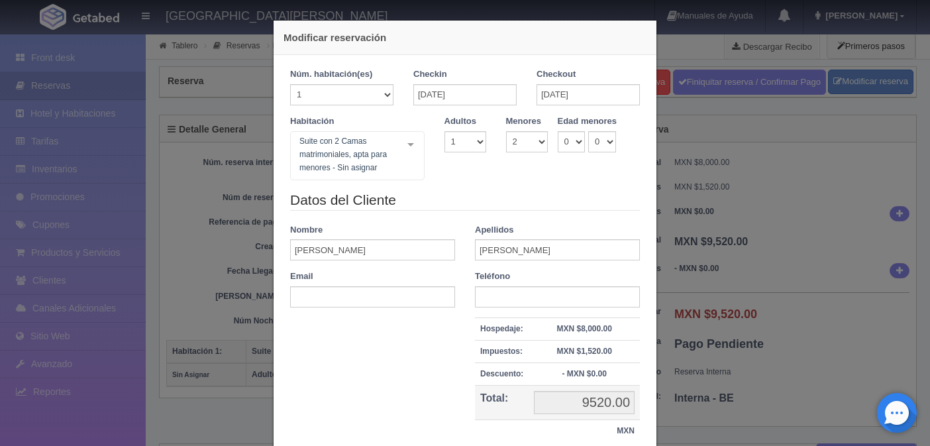
select select "2"
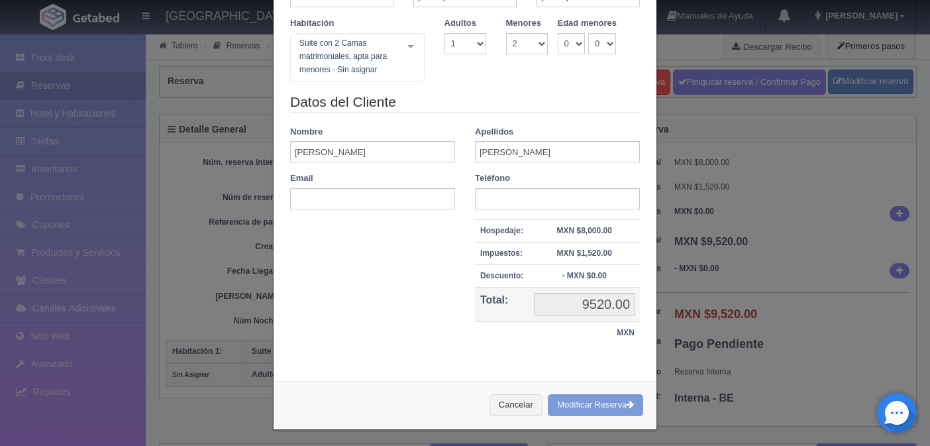
scroll to position [102, 0]
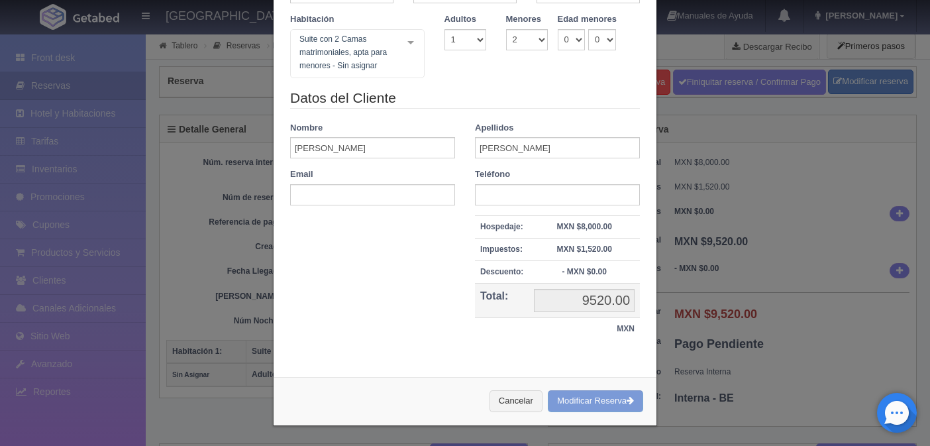
click at [590, 397] on div "Cancelar Modificar Reserva" at bounding box center [465, 401] width 383 height 48
click at [589, 401] on div "Cancelar Modificar Reserva" at bounding box center [465, 401] width 383 height 48
click at [581, 401] on div "Cancelar Modificar Reserva" at bounding box center [465, 401] width 383 height 48
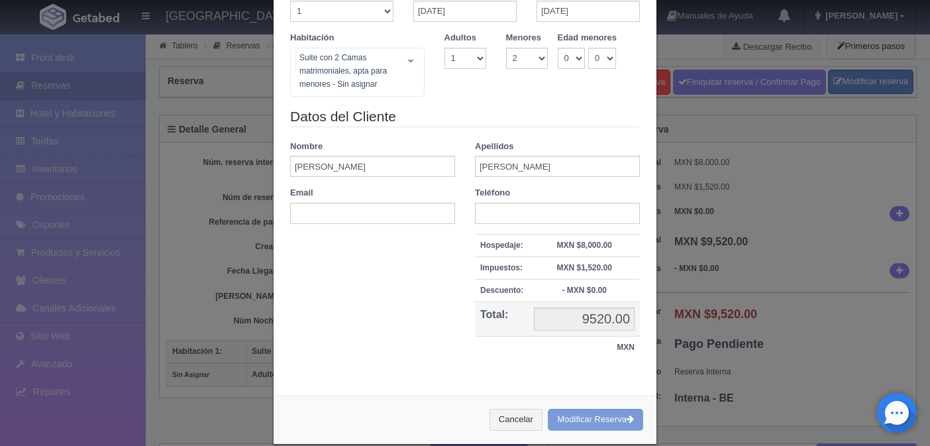
click at [408, 42] on div "Habitación Suite con 2 Camas matrimoniales, apta para menores - Sin asignar Sui…" at bounding box center [357, 64] width 154 height 65
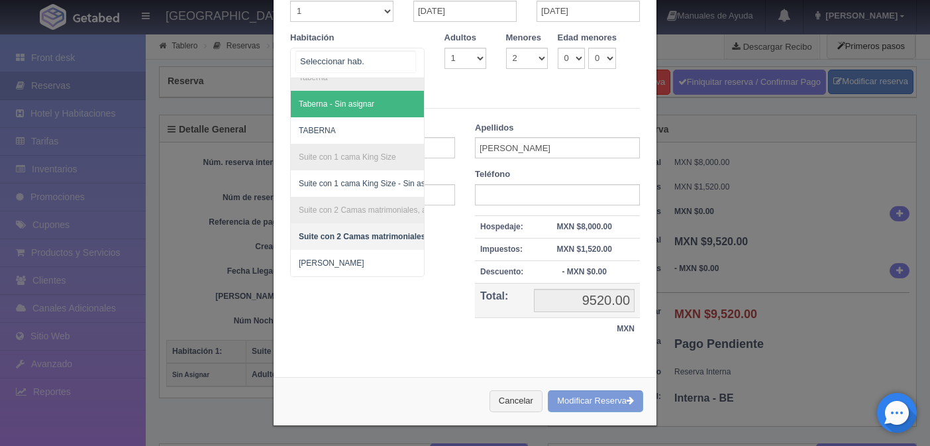
scroll to position [475, 0]
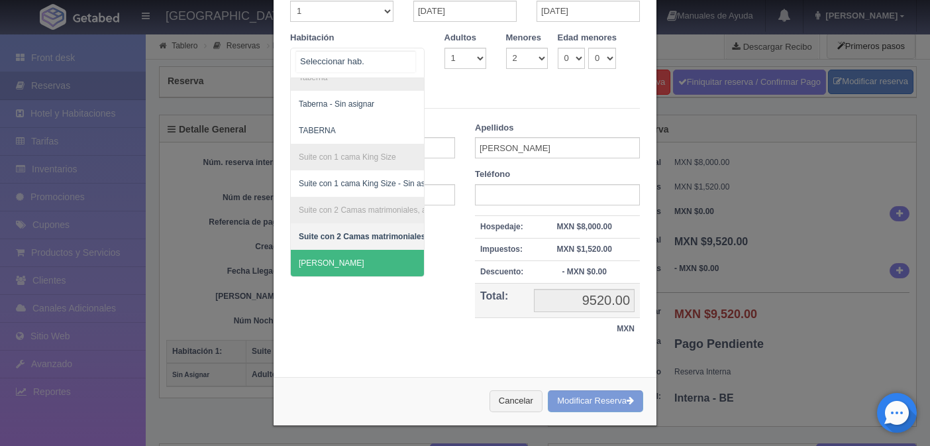
click at [329, 256] on span "[PERSON_NAME]" at bounding box center [425, 263] width 268 height 27
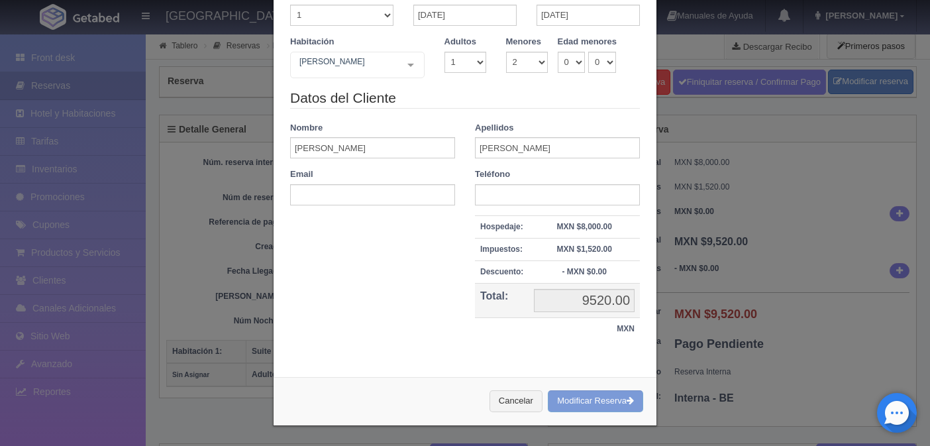
checkbox input "false"
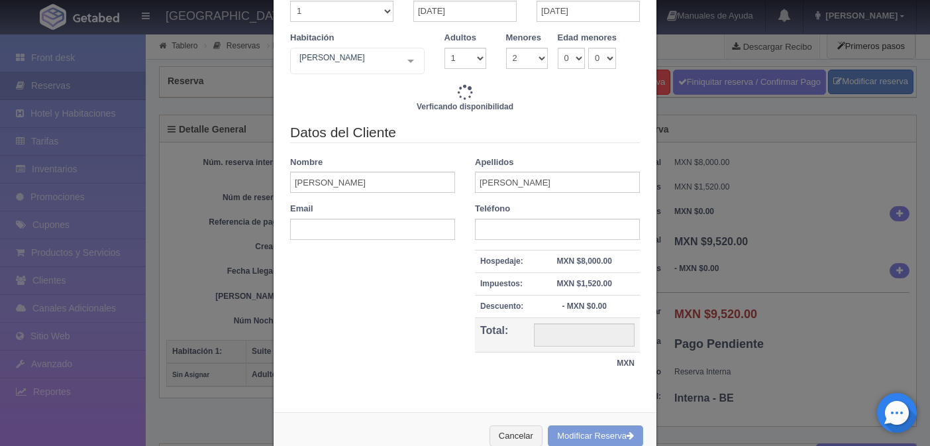
type input "9520.00"
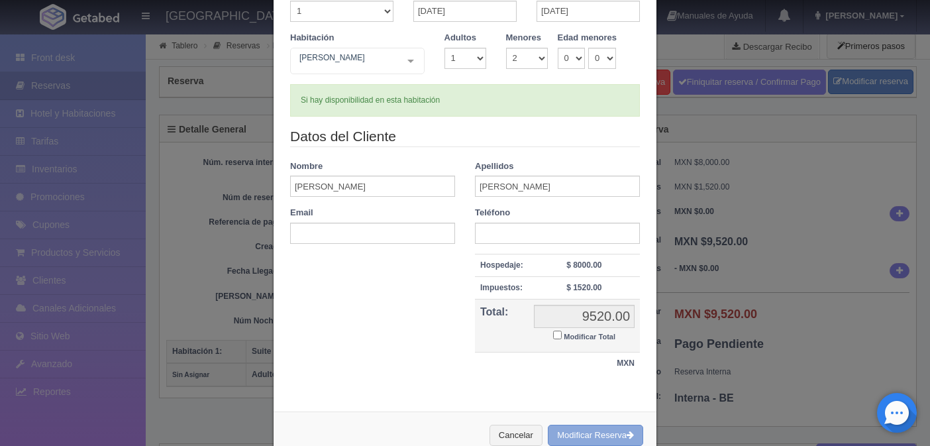
drag, startPoint x: 585, startPoint y: 436, endPoint x: 514, endPoint y: 48, distance: 394.9
click at [585, 435] on button "Modificar Reserva" at bounding box center [595, 436] width 95 height 22
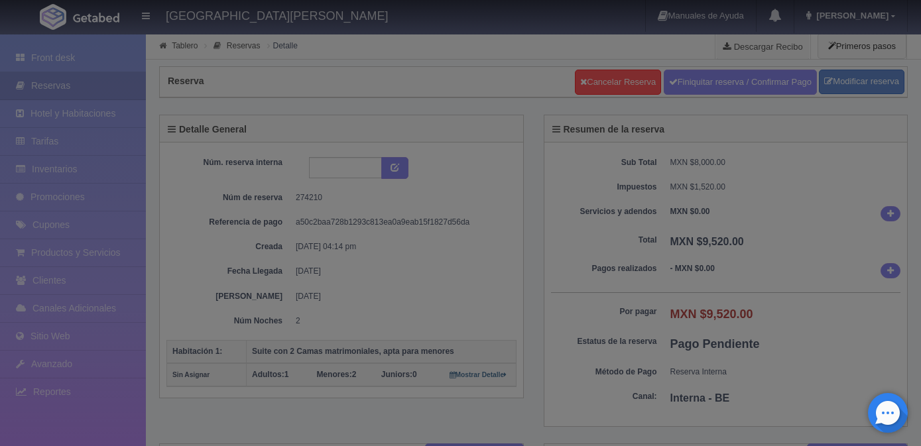
select select "2"
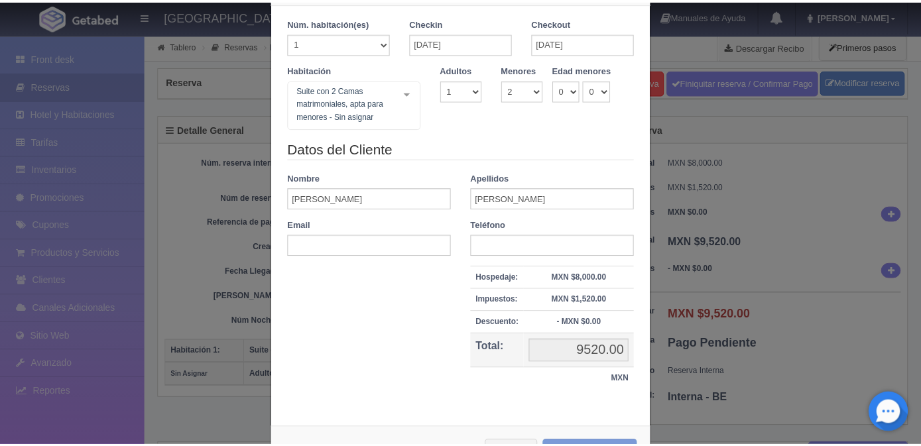
scroll to position [102, 0]
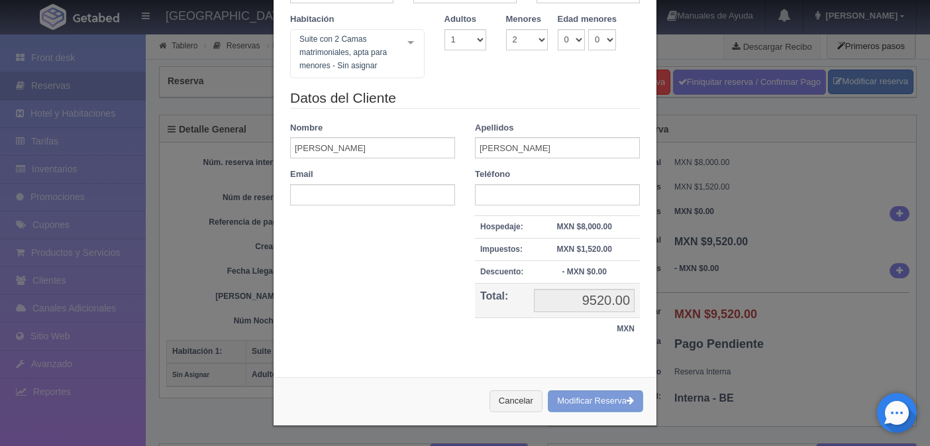
click at [763, 160] on div "Modificar reservación Núm. habitación(es) 1 2 3 4 5 6 7 8 9 10 11 12 13 14 15 1…" at bounding box center [465, 223] width 930 height 446
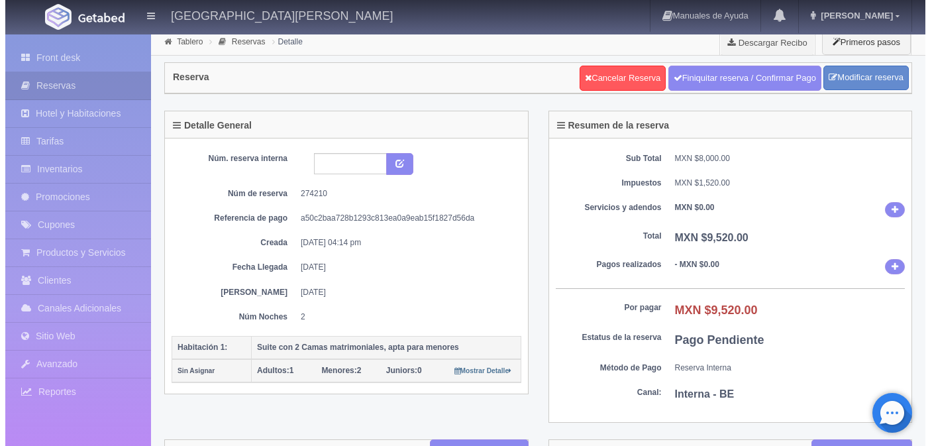
scroll to position [0, 0]
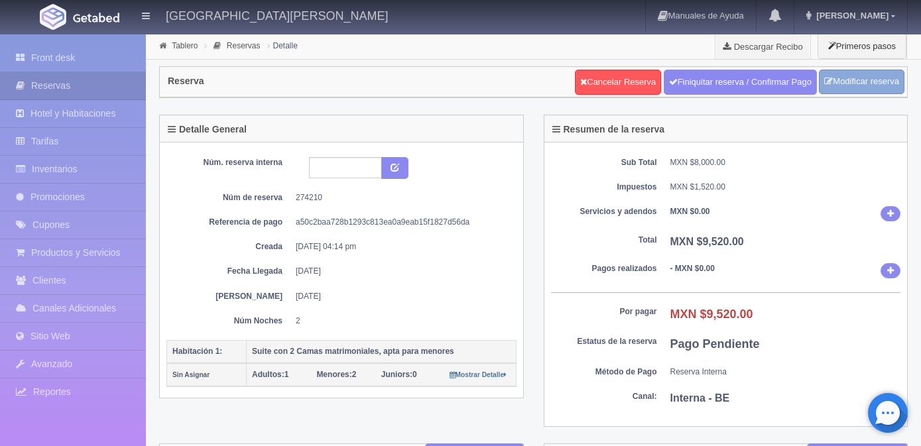
click at [852, 91] on link "Modificar reserva" at bounding box center [860, 82] width 85 height 25
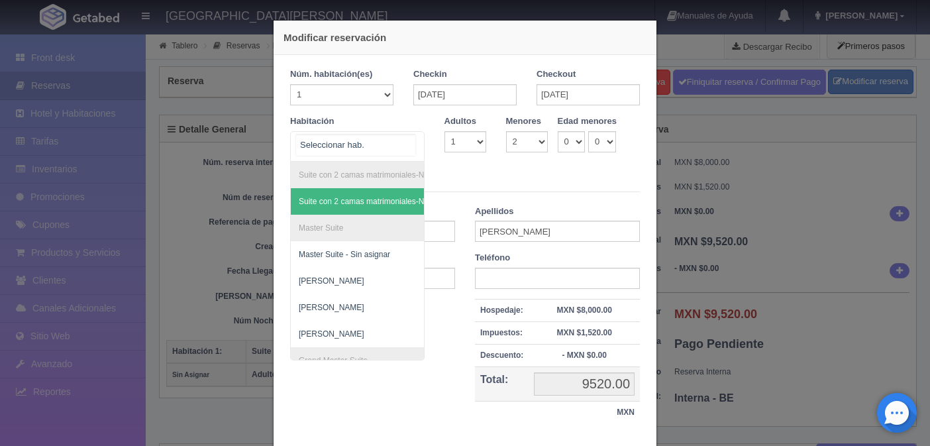
click at [408, 145] on div "Suite con 2 camas matrimoniales-No apta para menores Suite con 2 camas matrimon…" at bounding box center [357, 146] width 135 height 30
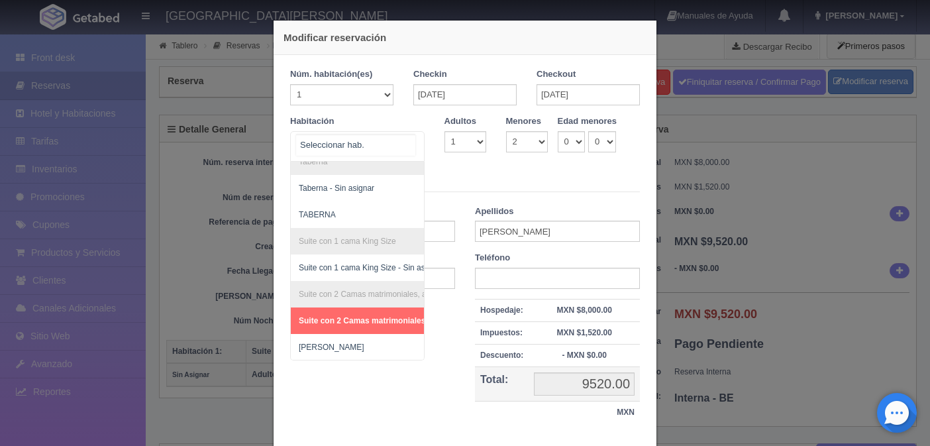
scroll to position [475, 0]
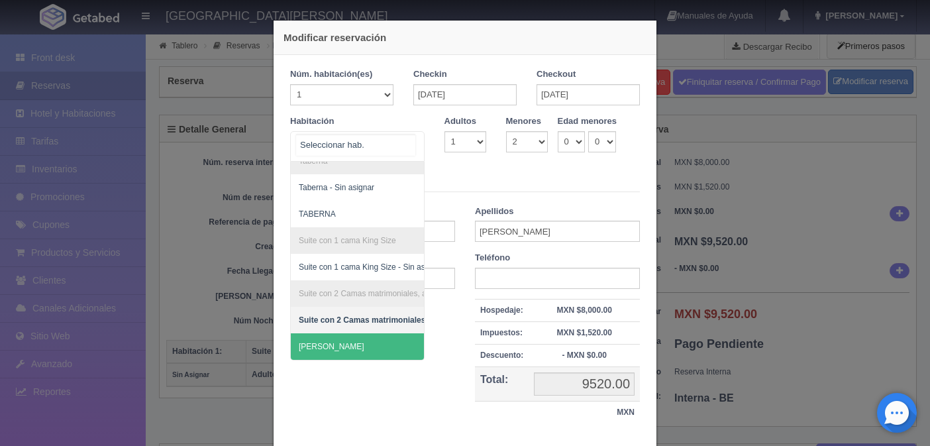
click at [323, 335] on span "[PERSON_NAME]" at bounding box center [425, 346] width 268 height 27
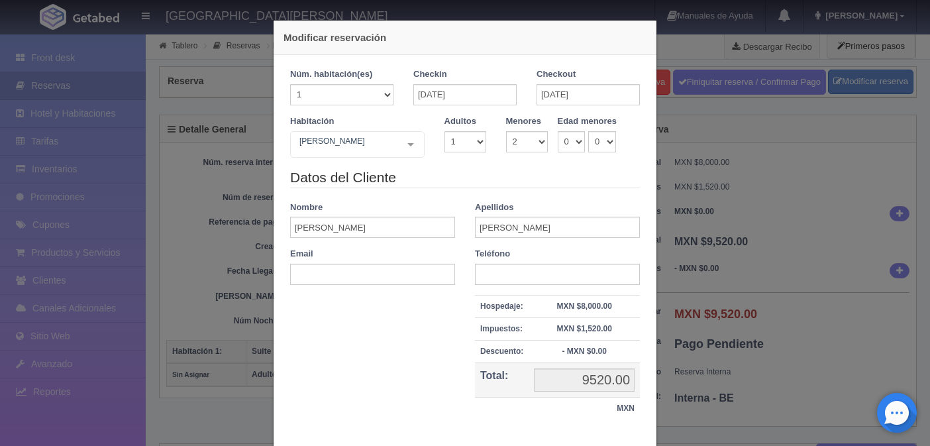
checkbox input "false"
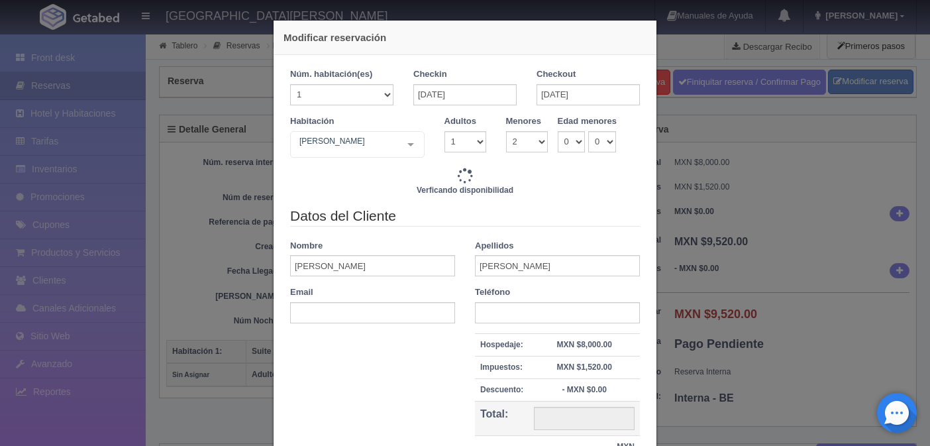
type input "9520.00"
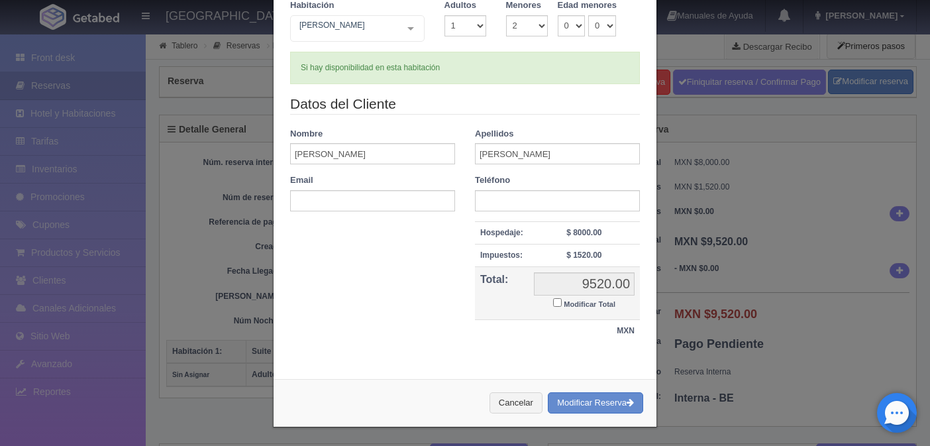
scroll to position [117, 0]
click at [581, 400] on button "Modificar Reserva" at bounding box center [595, 402] width 95 height 22
click at [509, 405] on button "Cancelar" at bounding box center [516, 402] width 53 height 22
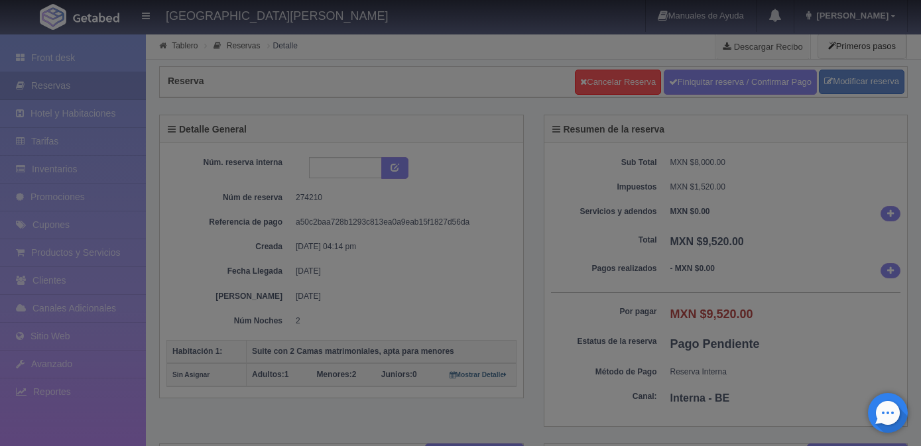
select select "2"
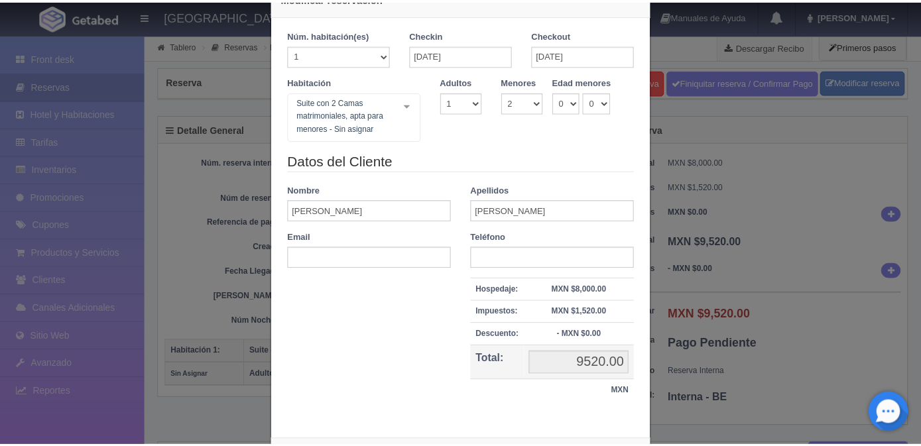
scroll to position [102, 0]
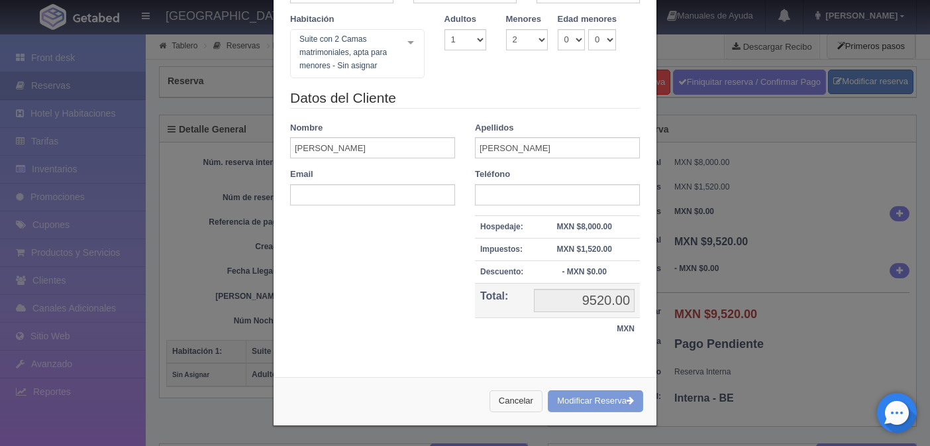
click at [519, 398] on button "Cancelar" at bounding box center [516, 401] width 53 height 22
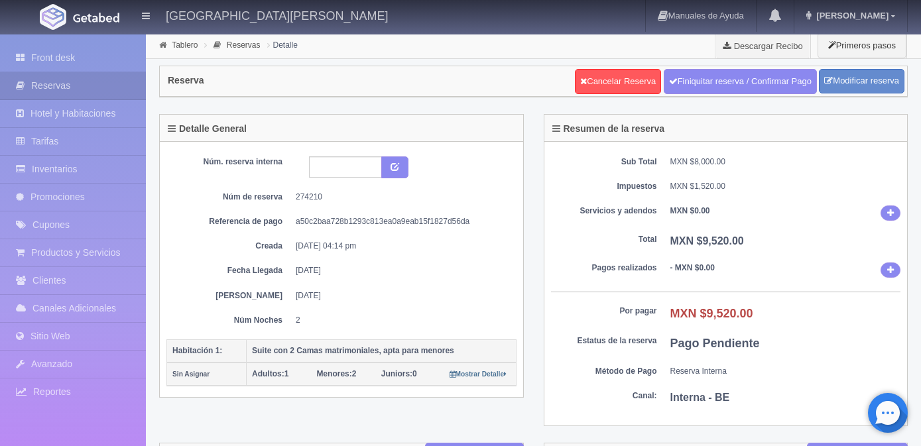
scroll to position [0, 0]
click at [62, 54] on link "Front desk" at bounding box center [73, 57] width 146 height 27
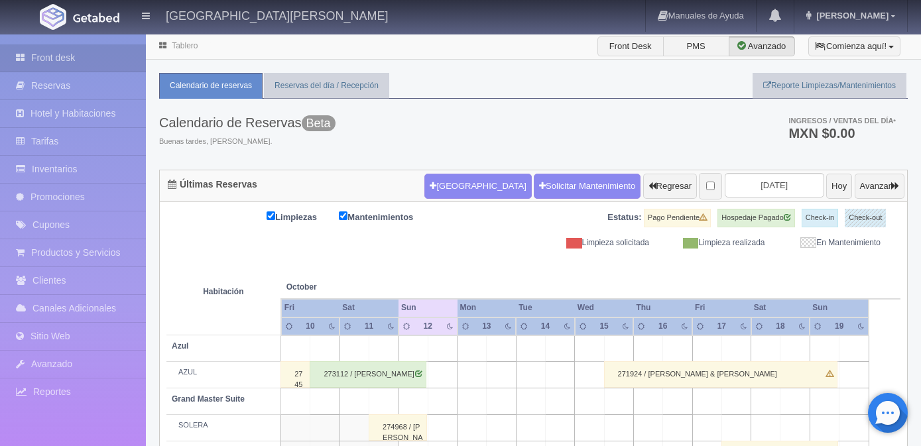
click at [744, 181] on input "[DATE]" at bounding box center [773, 185] width 99 height 25
click at [645, 133] on div "Calendario de Reservas Beta Buenas tardes, Jaime. Ingresos / Ventas del día * M…" at bounding box center [533, 134] width 748 height 71
click at [773, 187] on input "2025-10-12" at bounding box center [773, 185] width 99 height 25
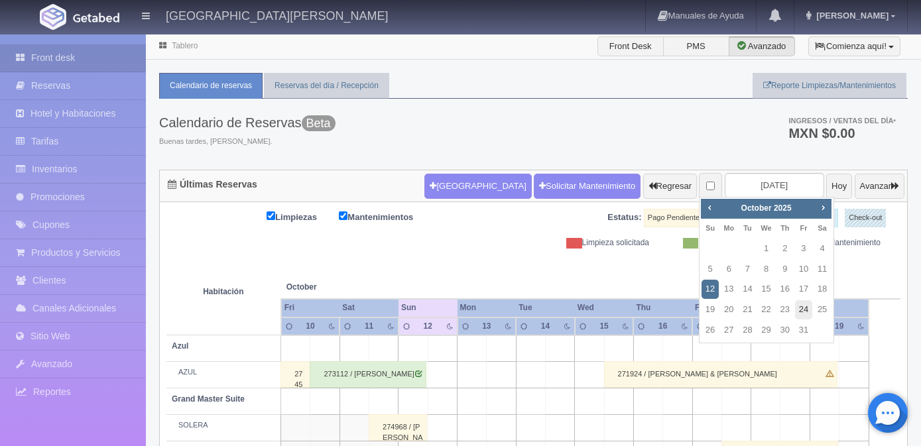
click at [803, 310] on link "24" at bounding box center [803, 309] width 17 height 19
type input "[DATE]"
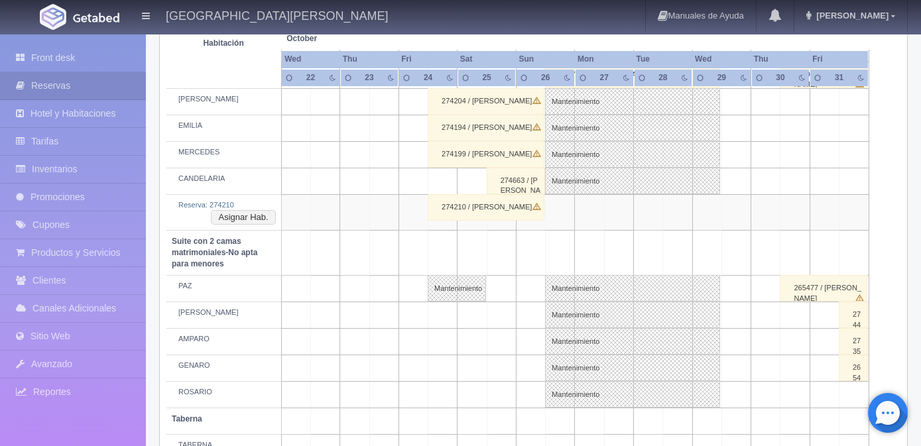
scroll to position [958, 0]
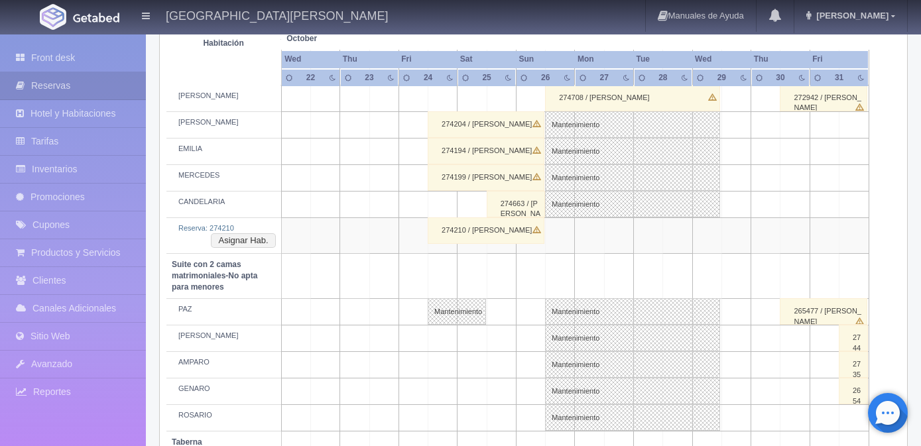
click at [521, 205] on div "274663 / [PERSON_NAME]" at bounding box center [515, 204] width 58 height 27
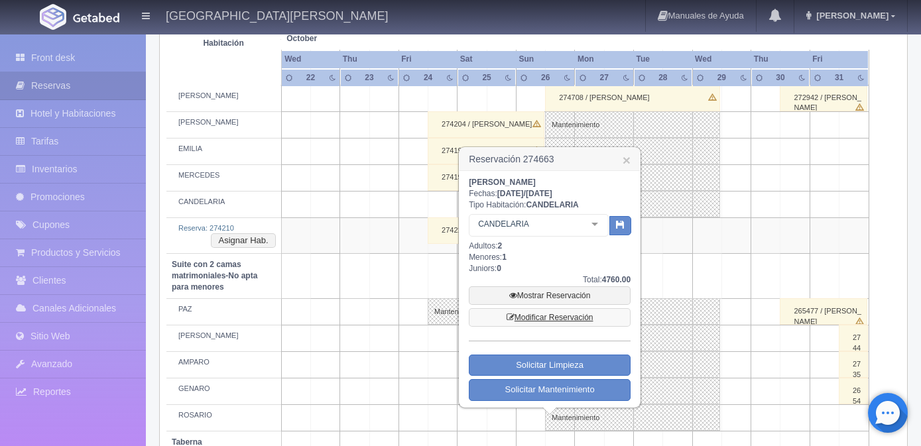
scroll to position [1025, 0]
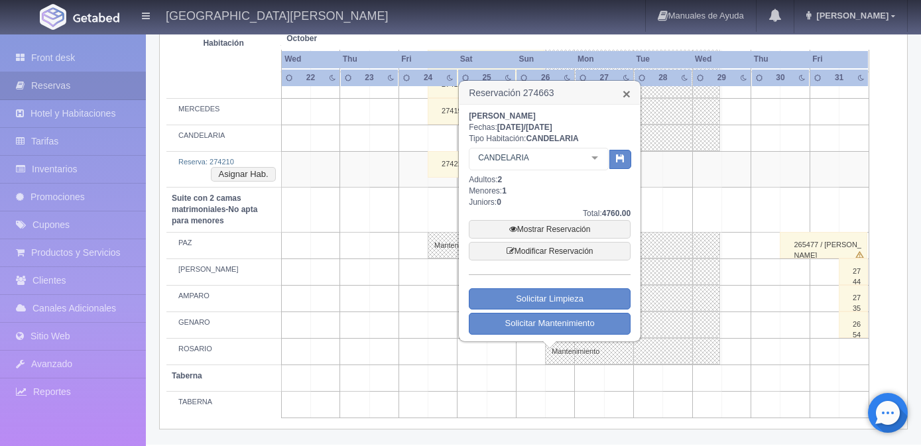
click at [626, 93] on link "×" at bounding box center [626, 94] width 8 height 14
